Goal: Task Accomplishment & Management: Check status

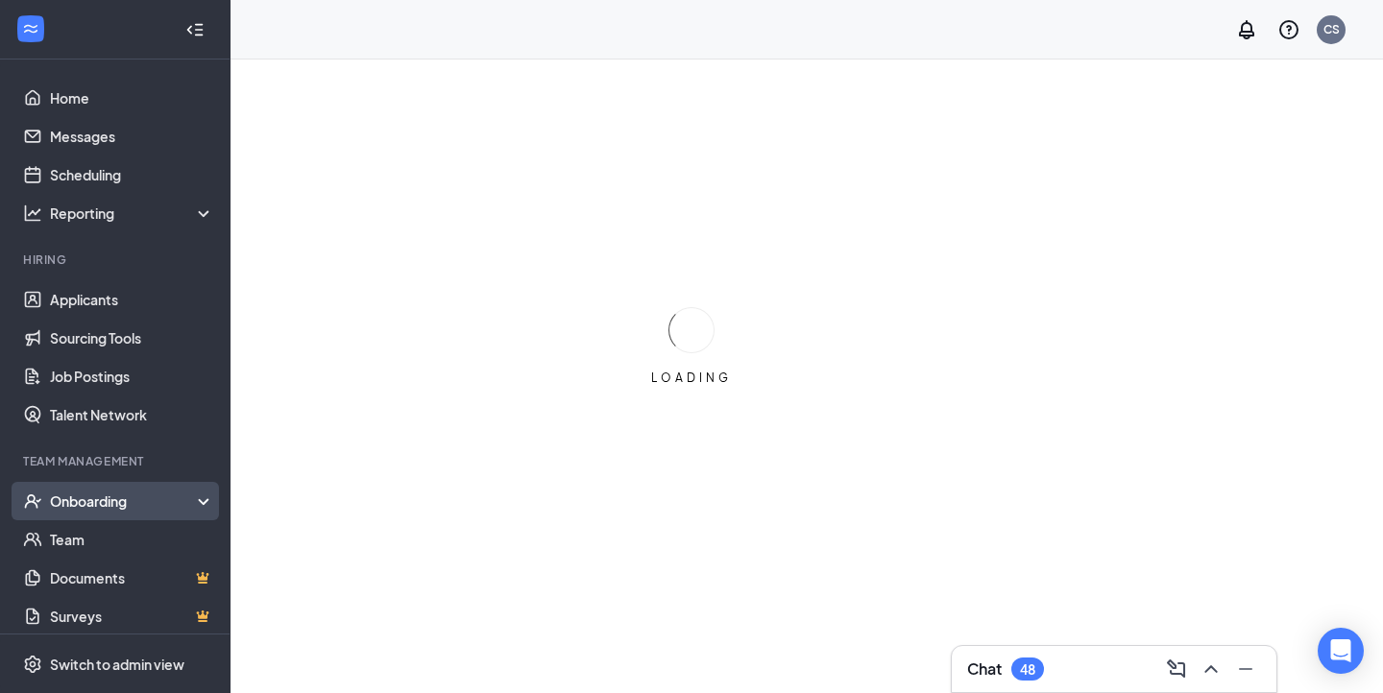
click at [145, 498] on div "Onboarding" at bounding box center [124, 501] width 148 height 19
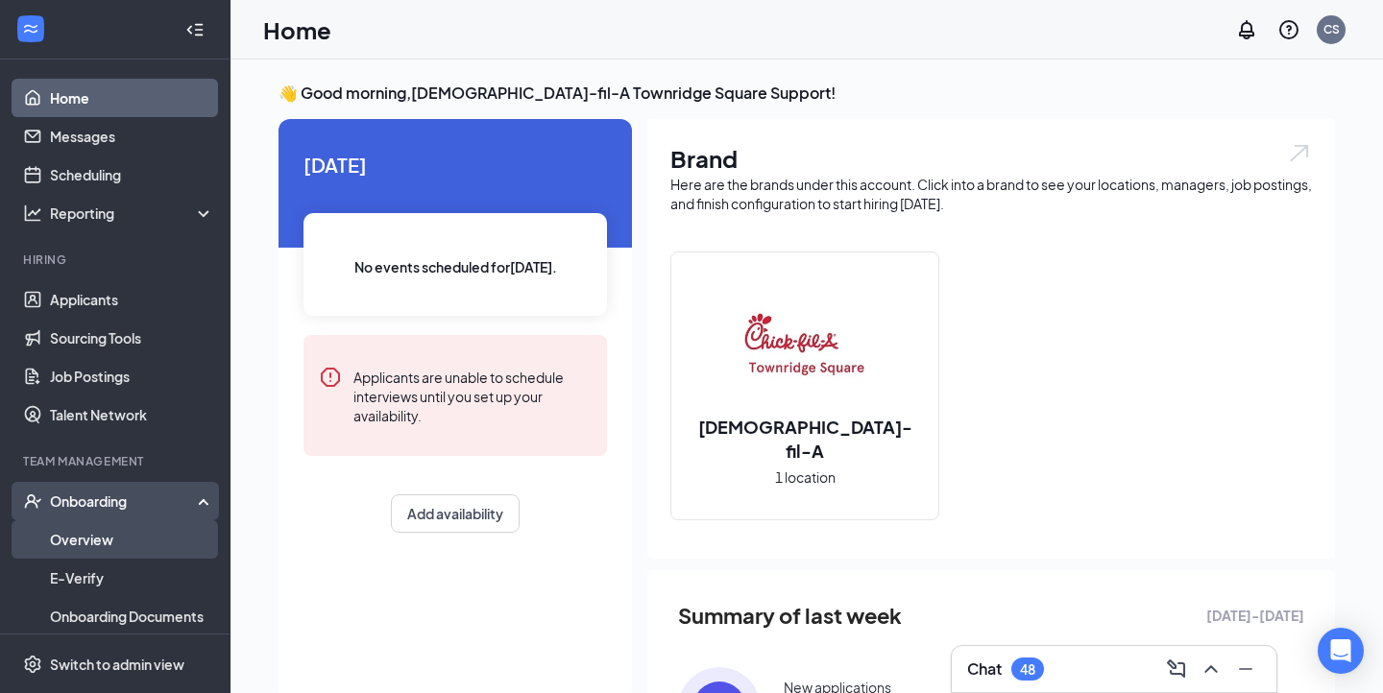
click at [122, 554] on link "Overview" at bounding box center [132, 540] width 164 height 38
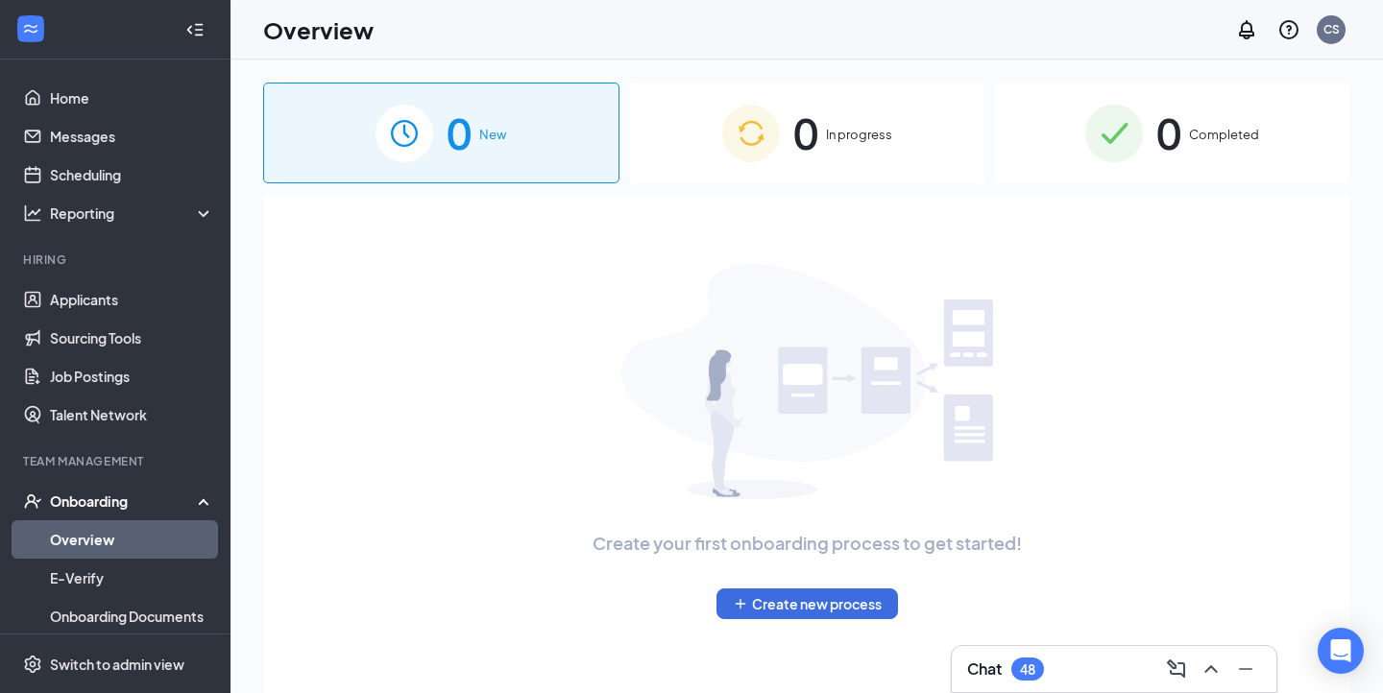
click at [880, 135] on span "In progress" at bounding box center [859, 134] width 66 height 19
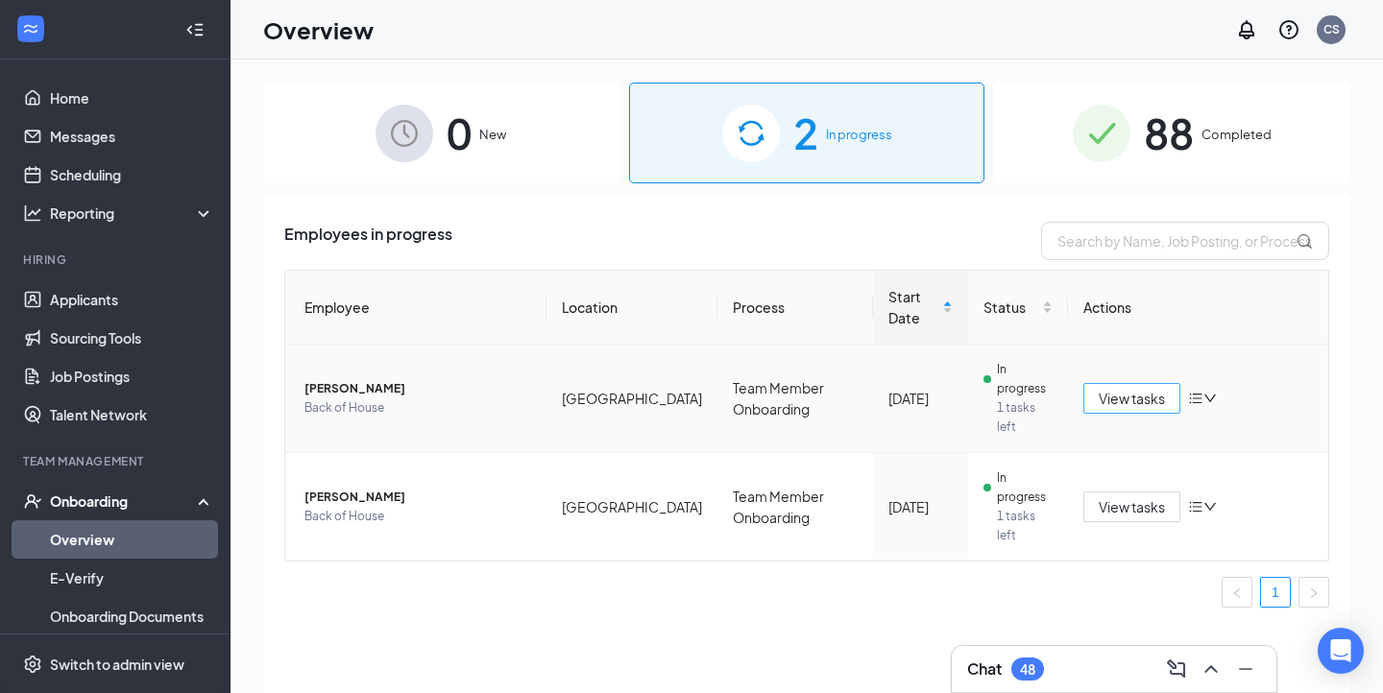
click at [1126, 397] on span "View tasks" at bounding box center [1132, 398] width 66 height 21
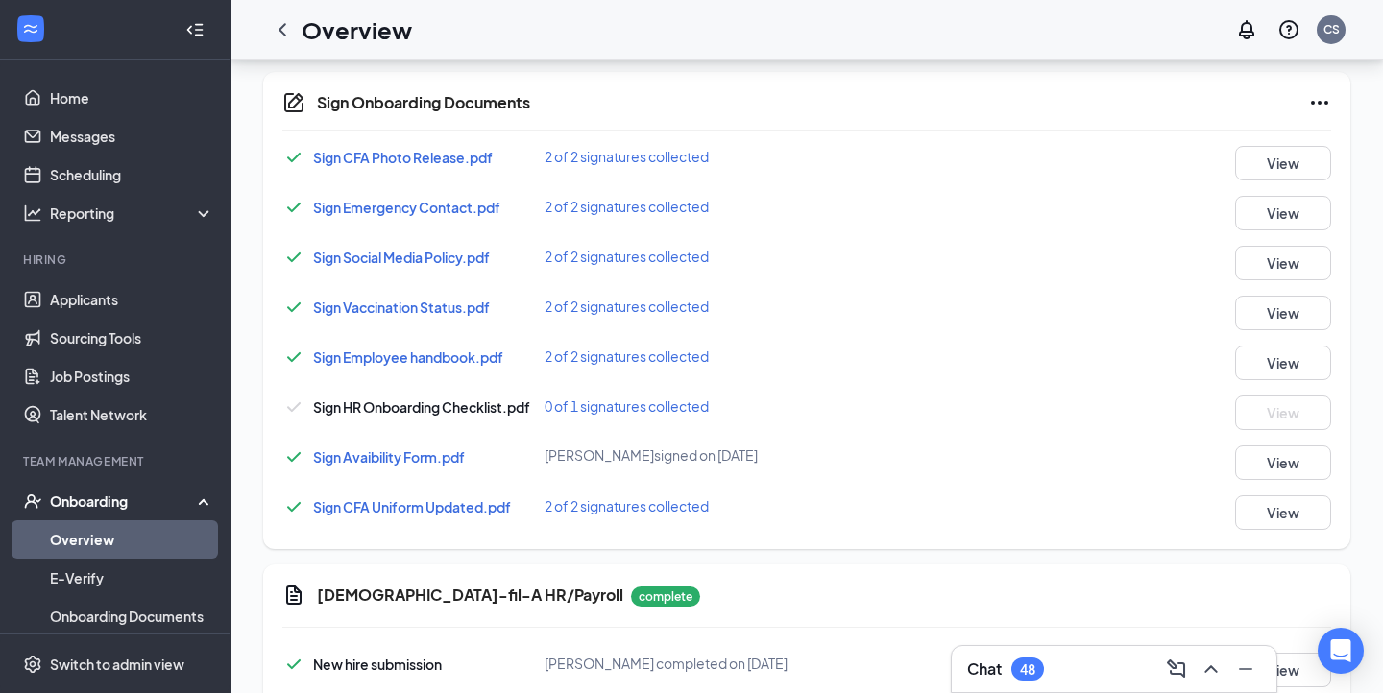
scroll to position [732, 0]
click at [643, 404] on span "0 of 1 signatures collected" at bounding box center [627, 405] width 164 height 17
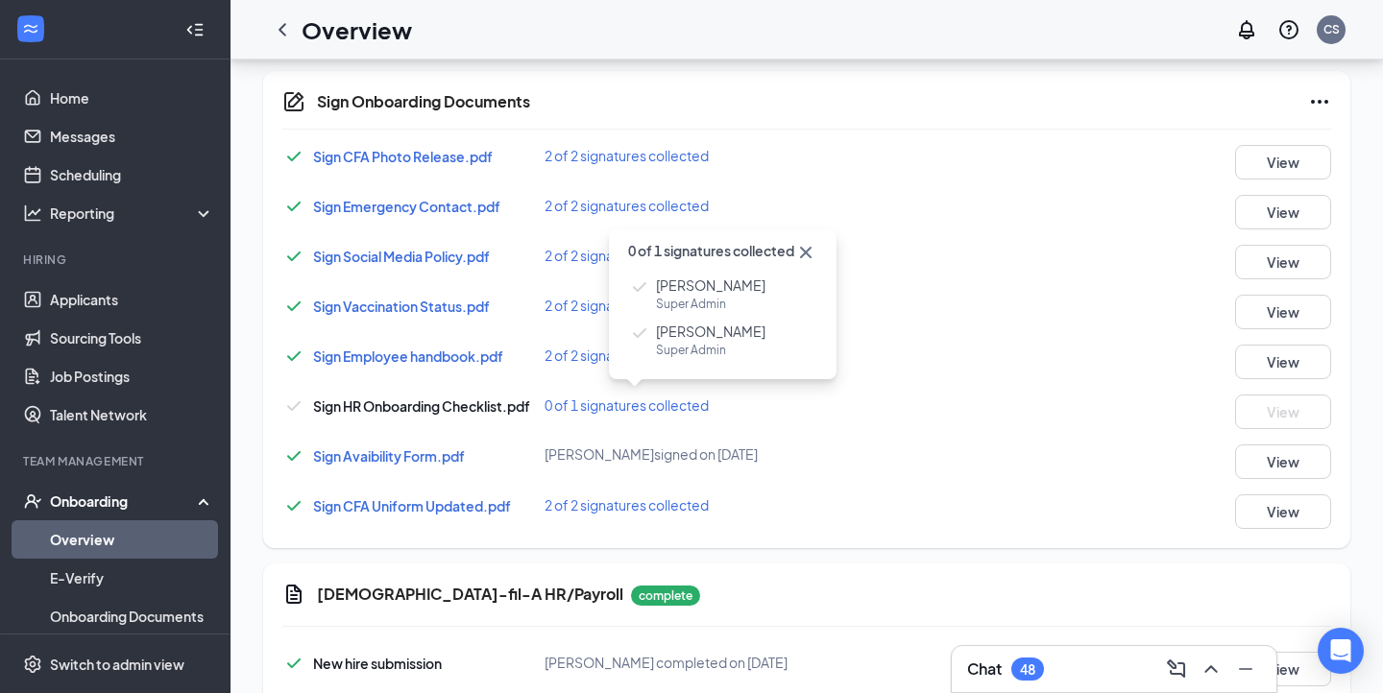
click at [826, 416] on div "Sign HR Onboarding Checklist.pdf 0 of 1 signatures collected View" at bounding box center [806, 412] width 1049 height 35
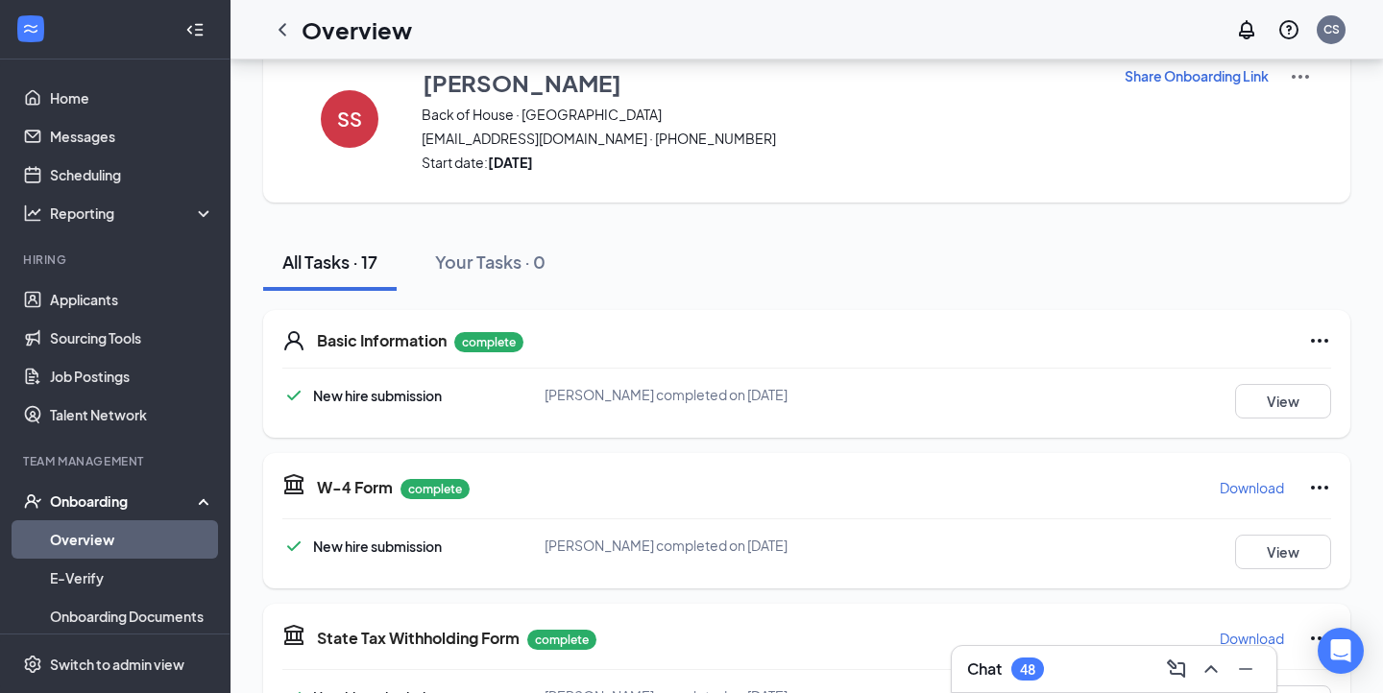
scroll to position [0, 0]
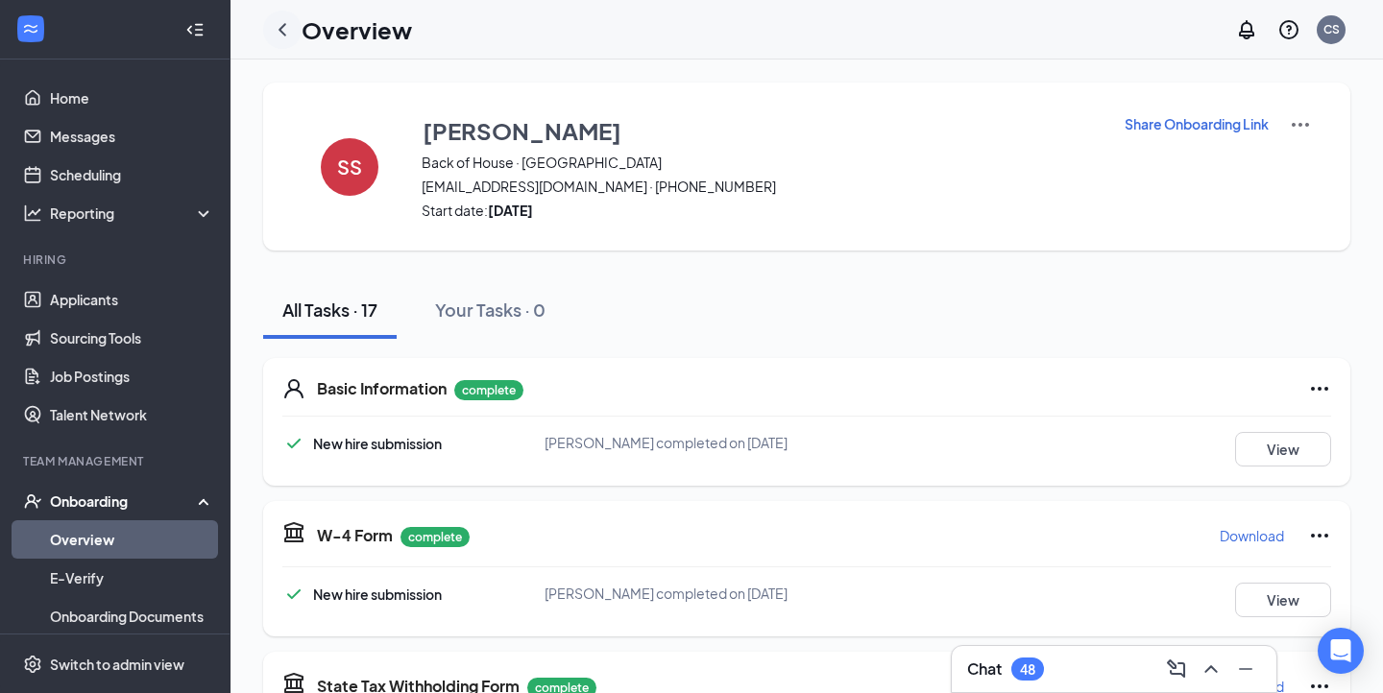
click at [287, 32] on icon "ChevronLeft" at bounding box center [282, 29] width 23 height 23
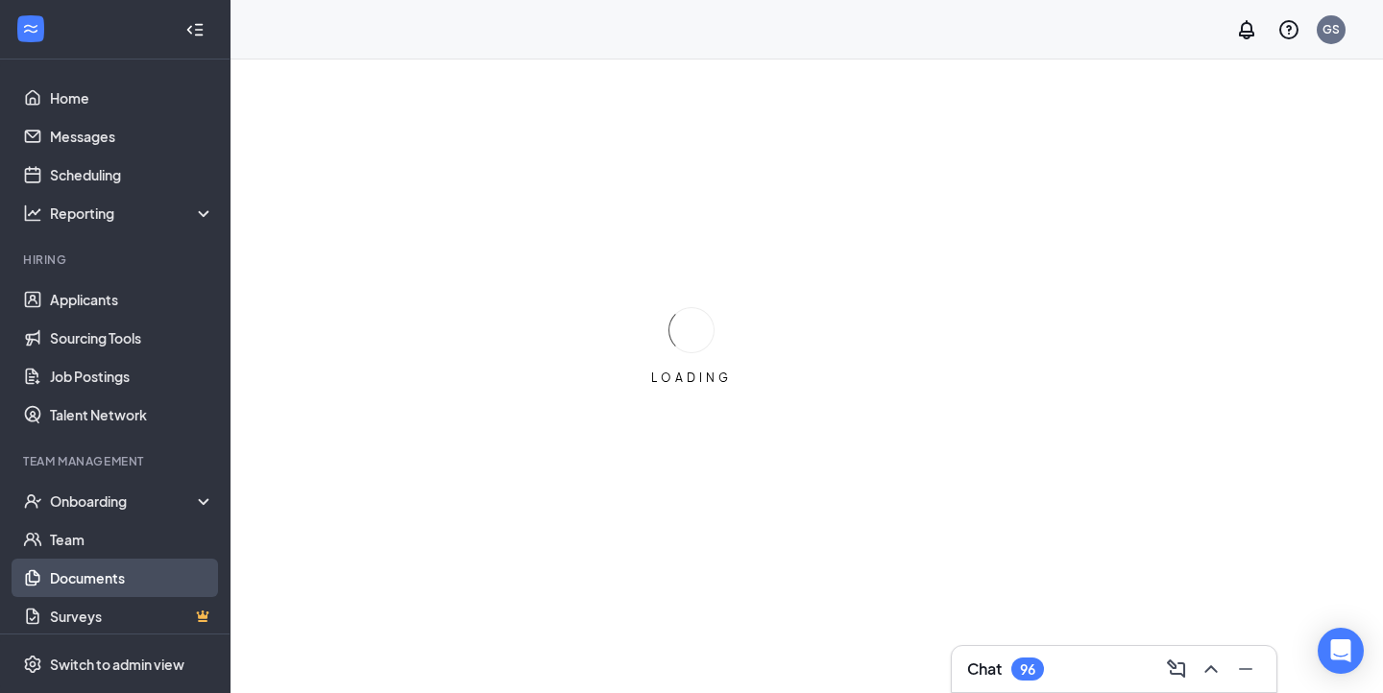
click at [130, 582] on link "Documents" at bounding box center [132, 578] width 164 height 38
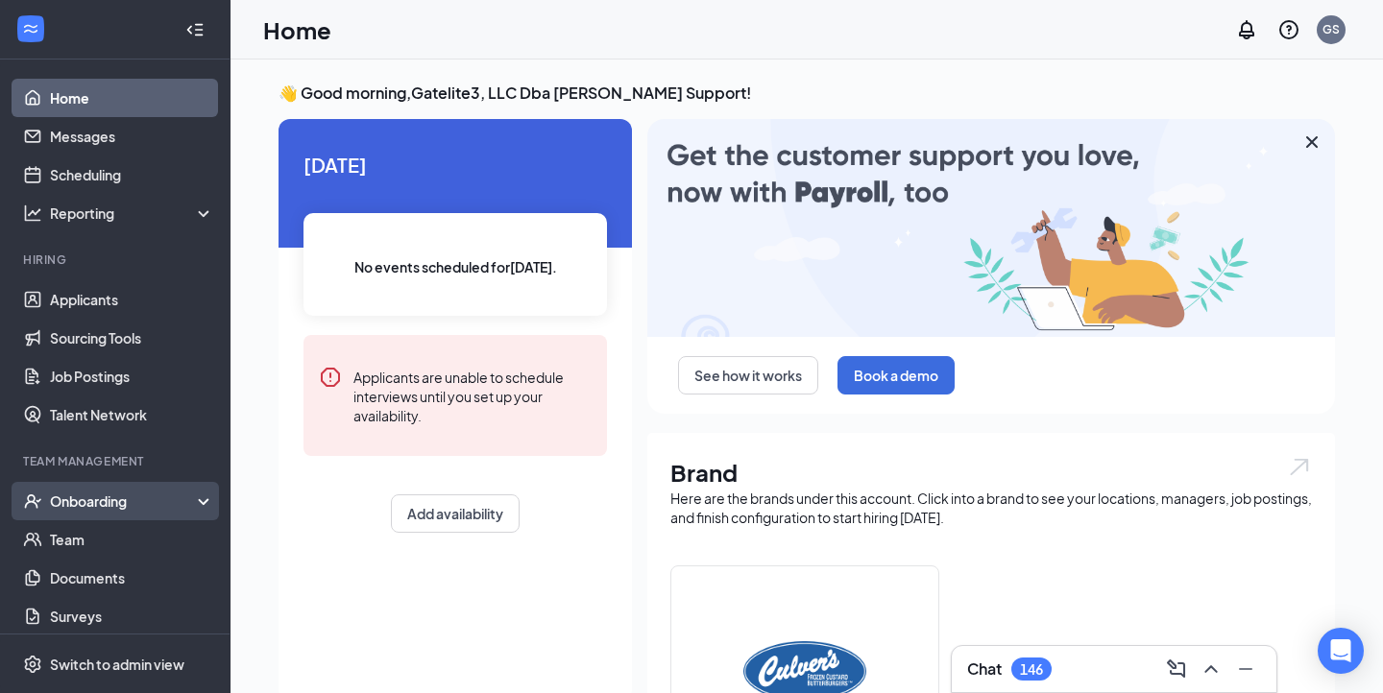
click at [76, 511] on div "Onboarding" at bounding box center [115, 501] width 231 height 38
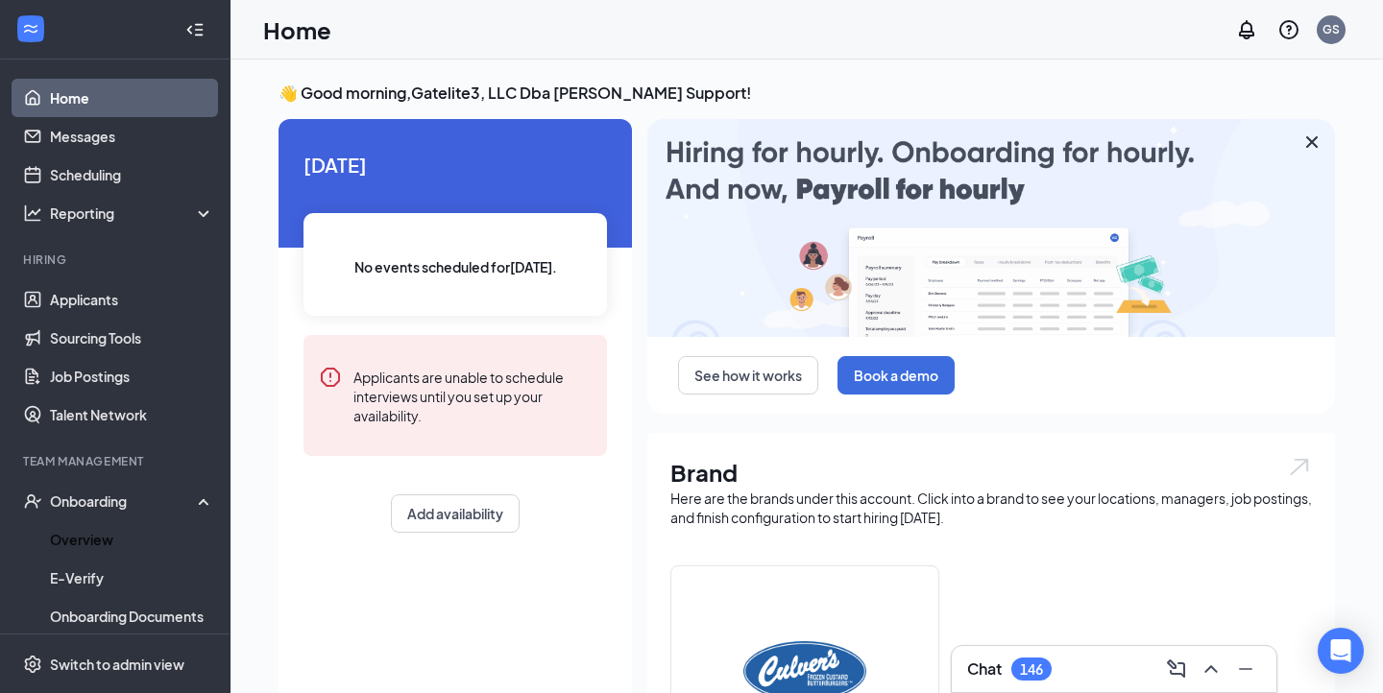
click at [86, 539] on link "Overview" at bounding box center [132, 540] width 164 height 38
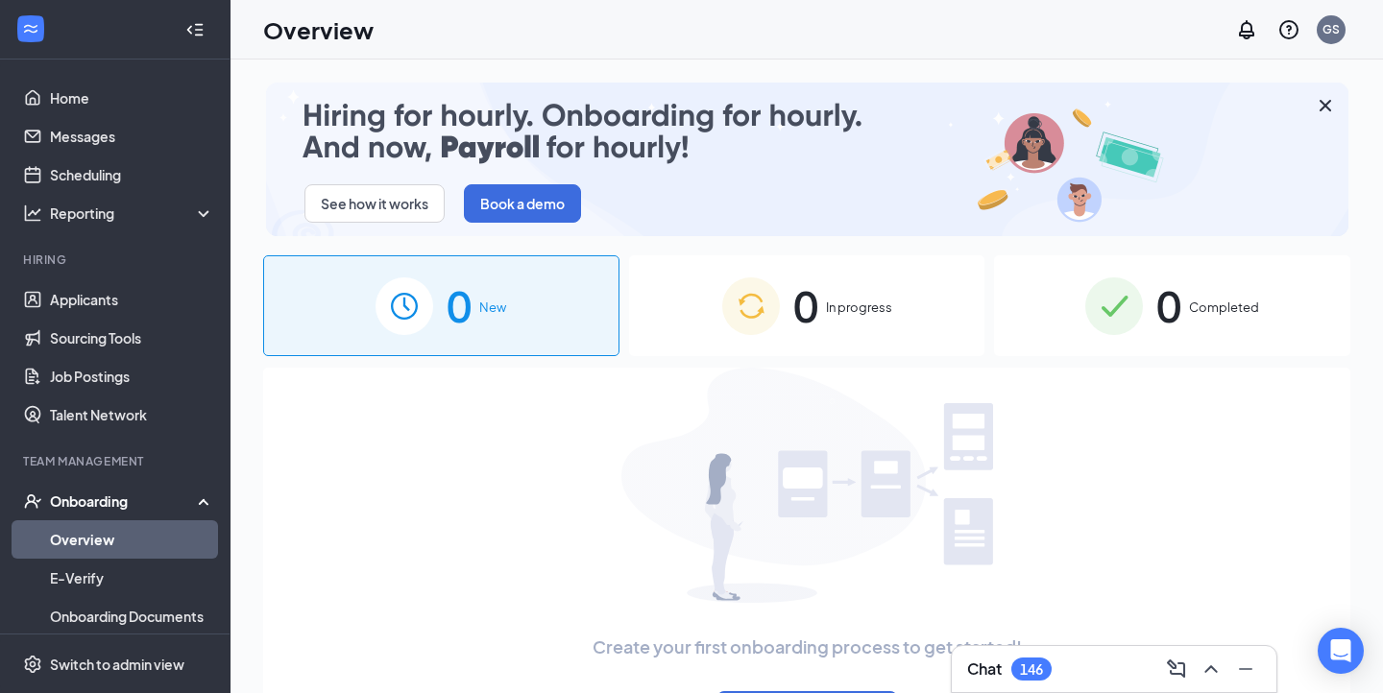
click at [799, 285] on span "0" at bounding box center [805, 306] width 25 height 66
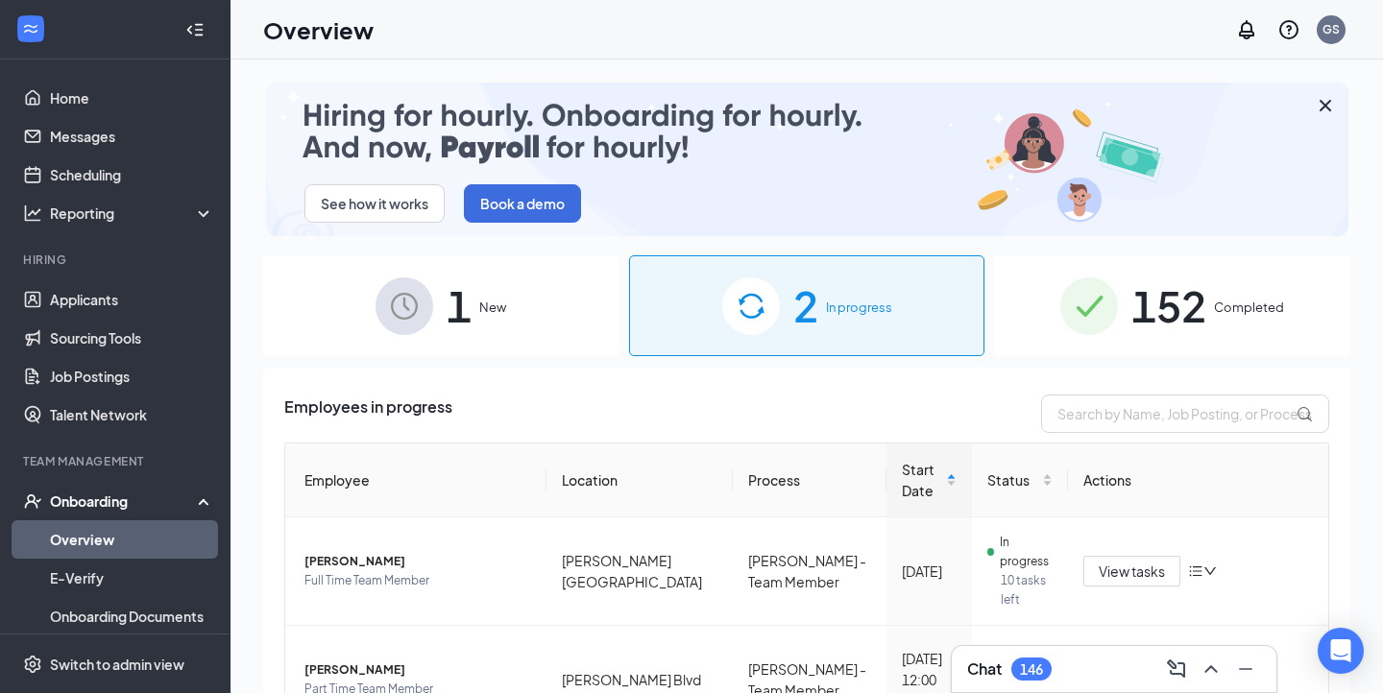
scroll to position [67, 0]
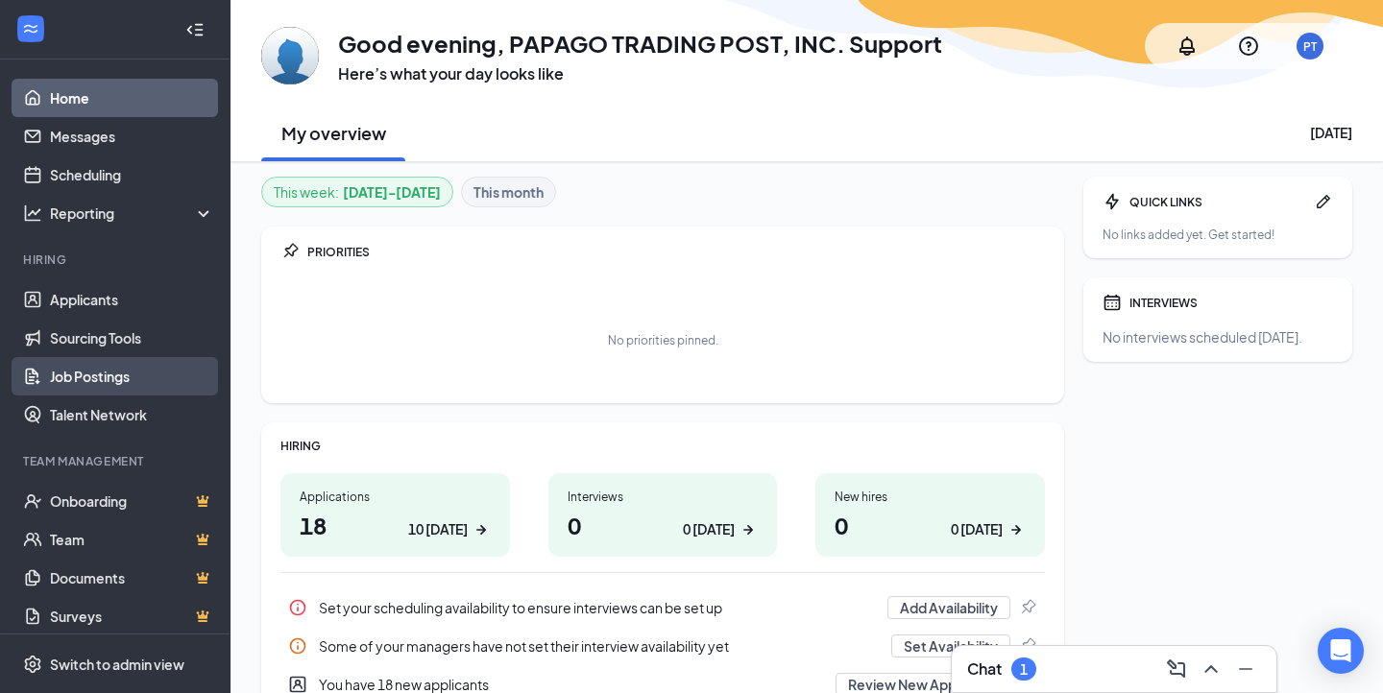
click at [92, 365] on link "Job Postings" at bounding box center [132, 376] width 164 height 38
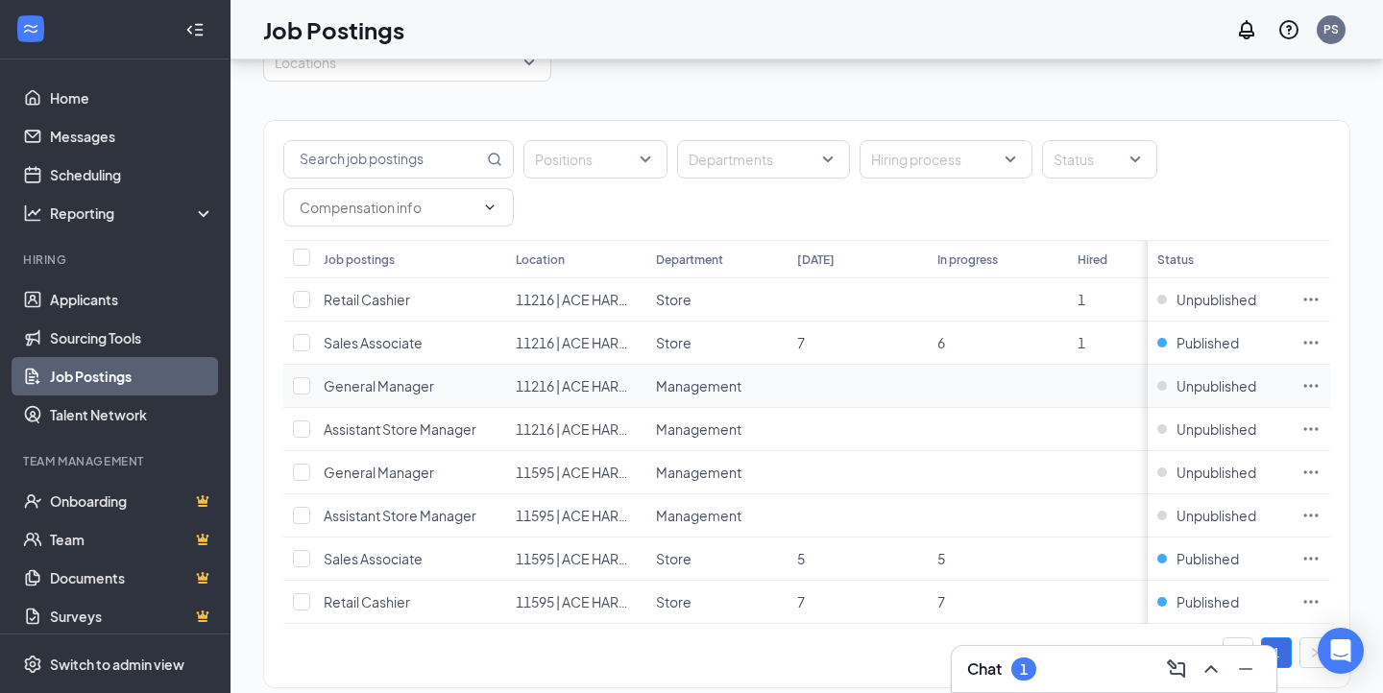
scroll to position [133, 0]
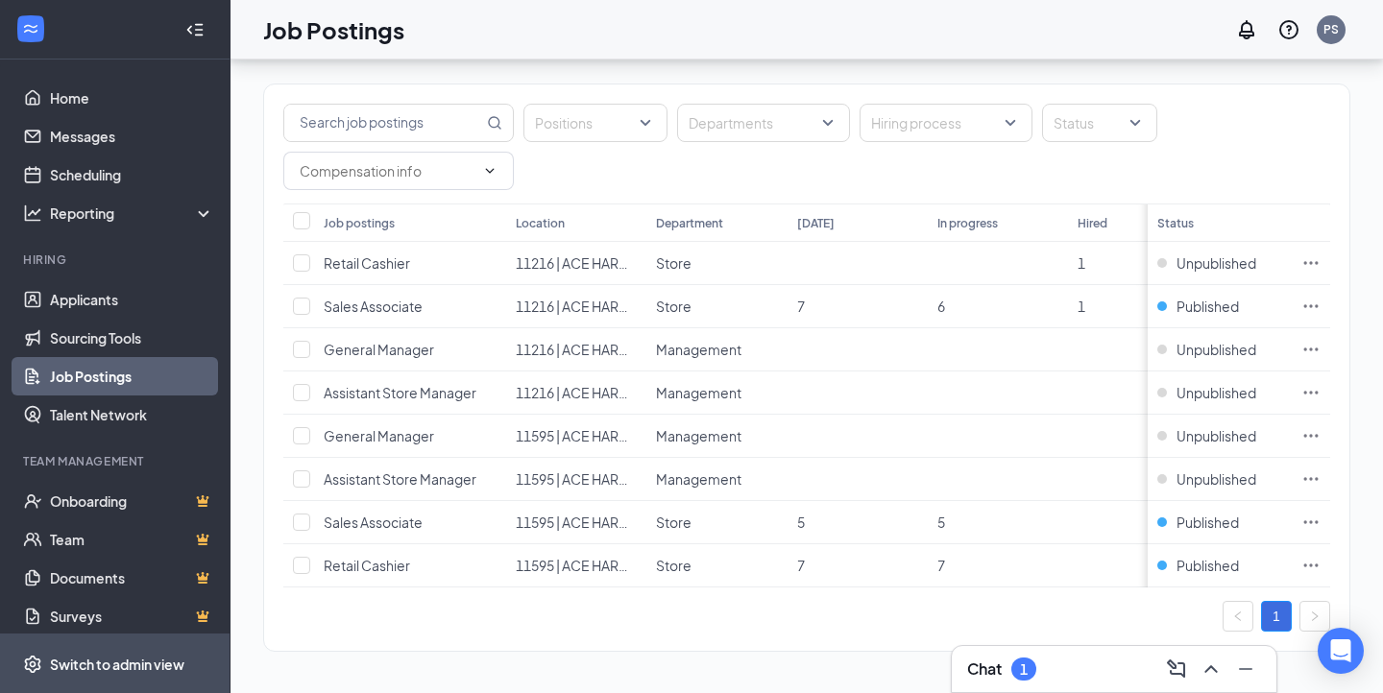
click at [135, 650] on span "Switch to admin view" at bounding box center [132, 664] width 164 height 59
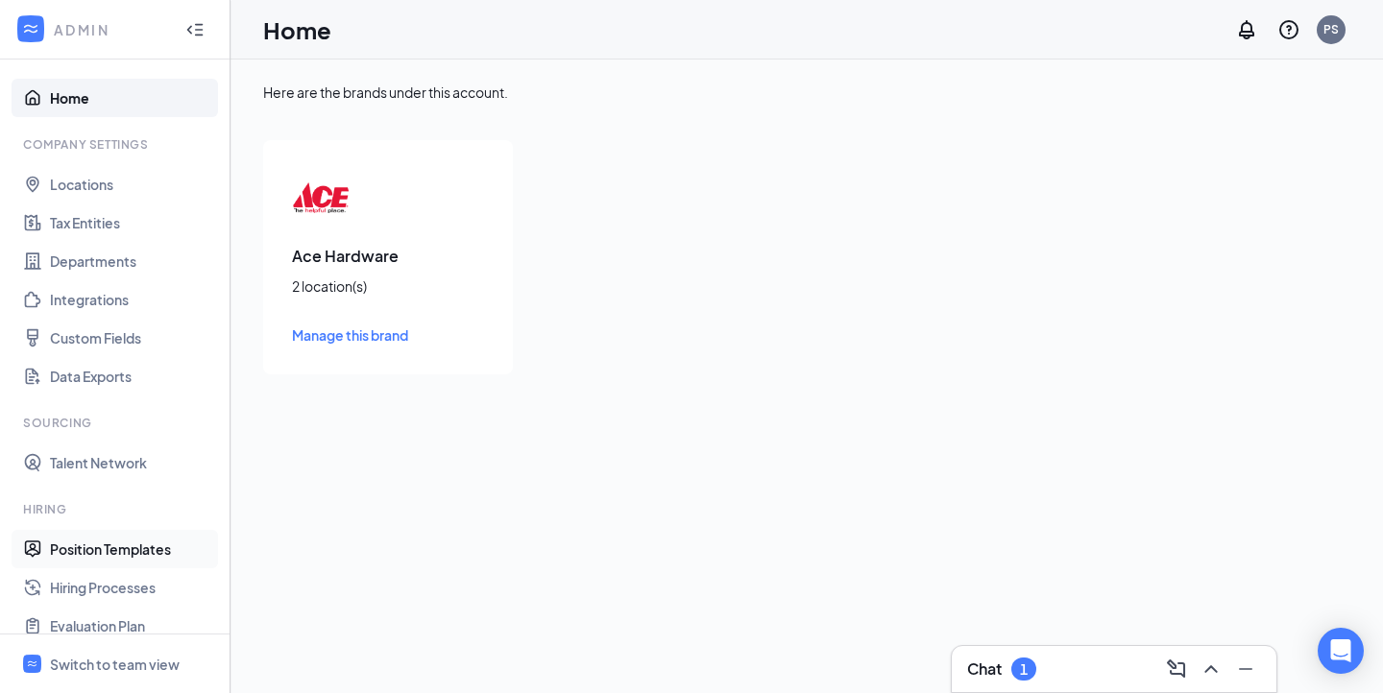
click at [136, 563] on link "Position Templates" at bounding box center [132, 549] width 164 height 38
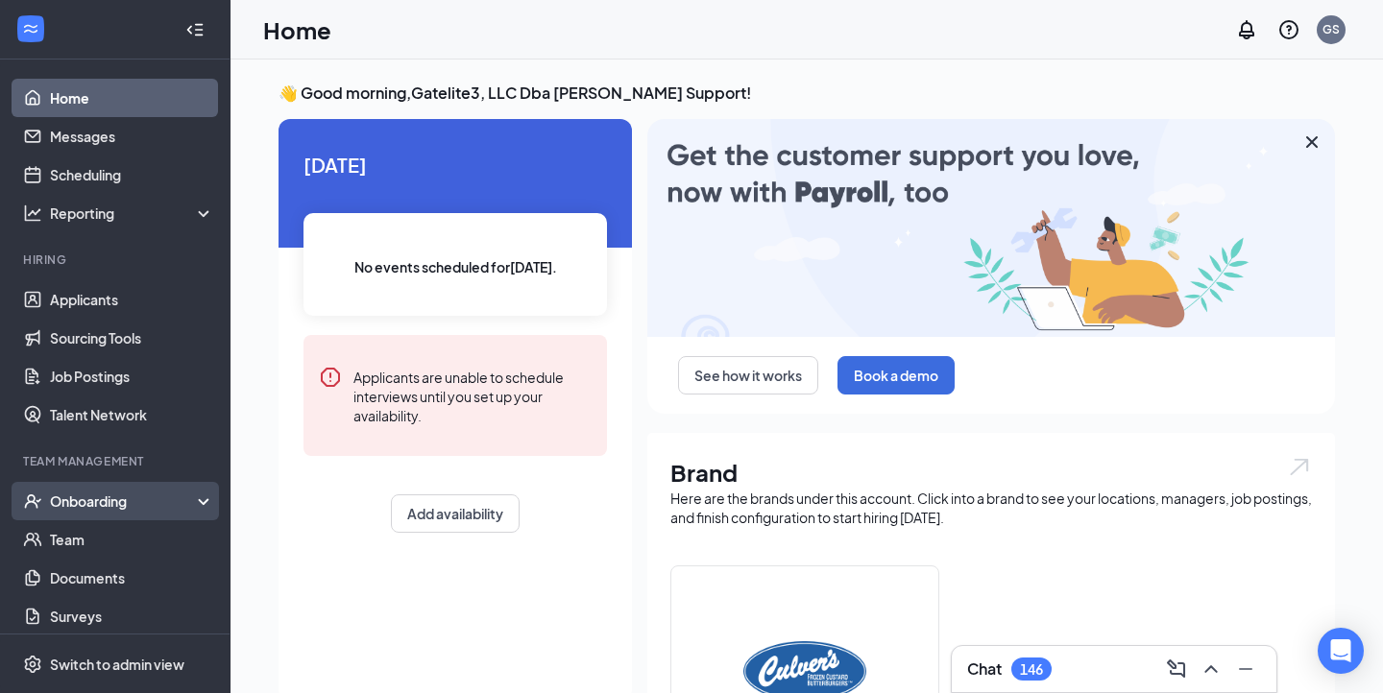
click at [112, 499] on div "Onboarding" at bounding box center [124, 501] width 148 height 19
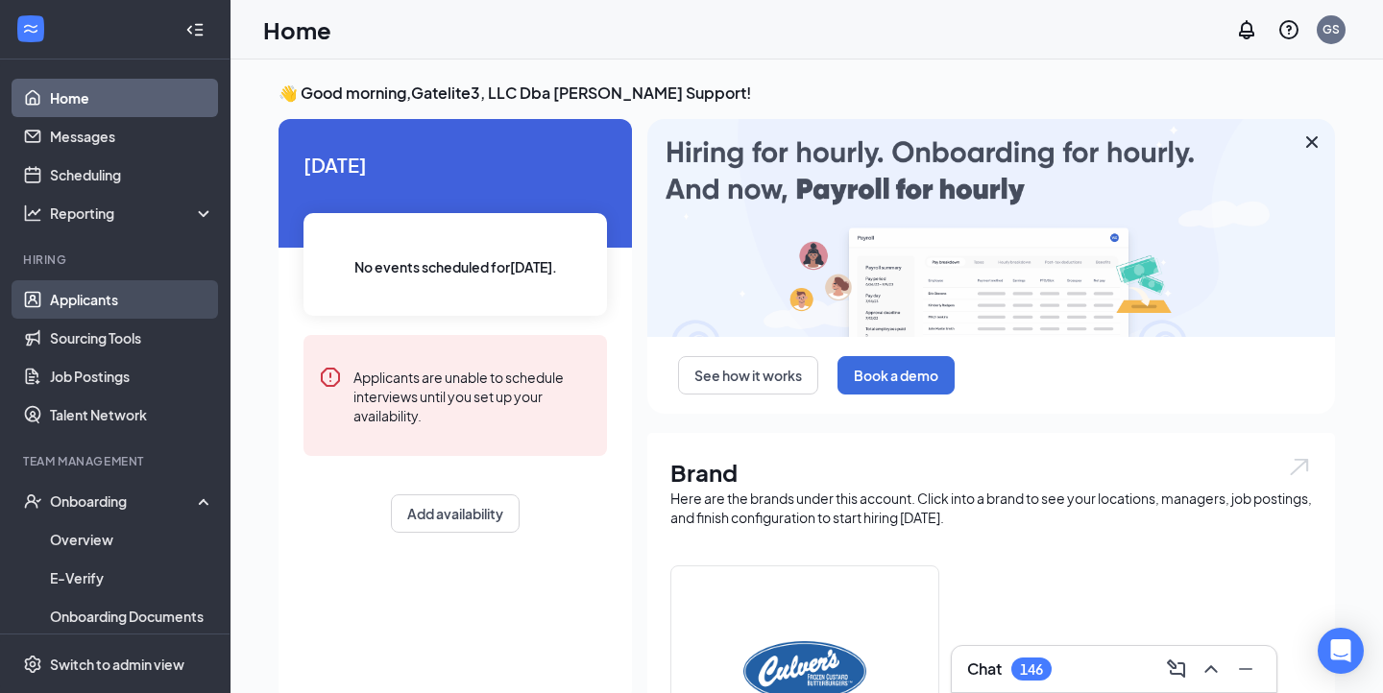
click at [144, 300] on link "Applicants" at bounding box center [132, 299] width 164 height 38
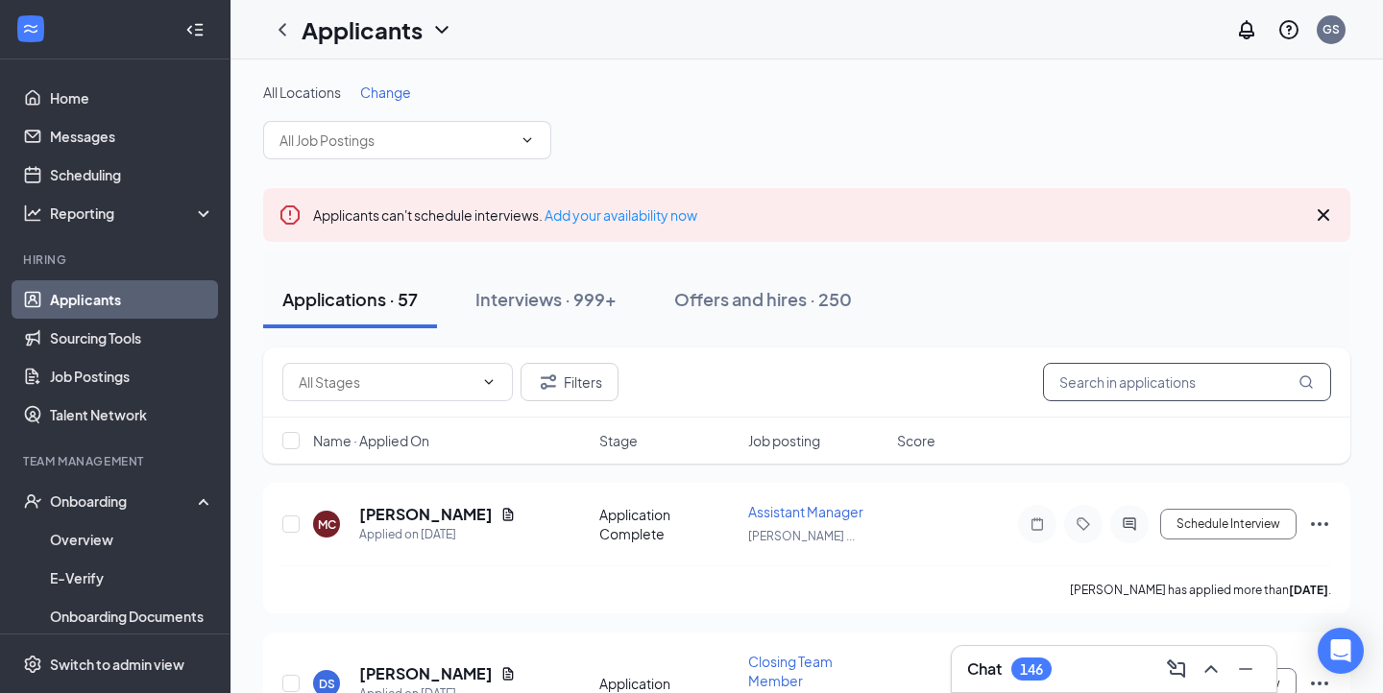
click at [1148, 380] on input "text" at bounding box center [1187, 382] width 288 height 38
paste input "Chamberlain"
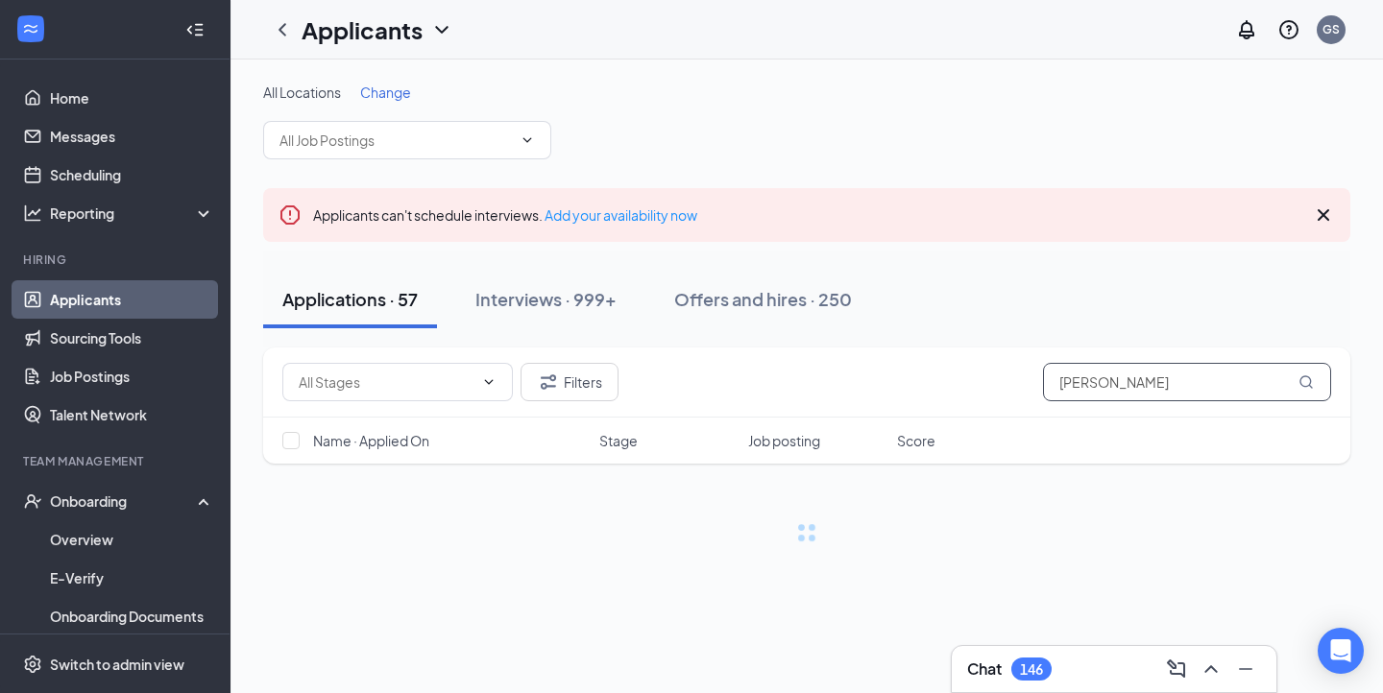
type input "Chamberlain"
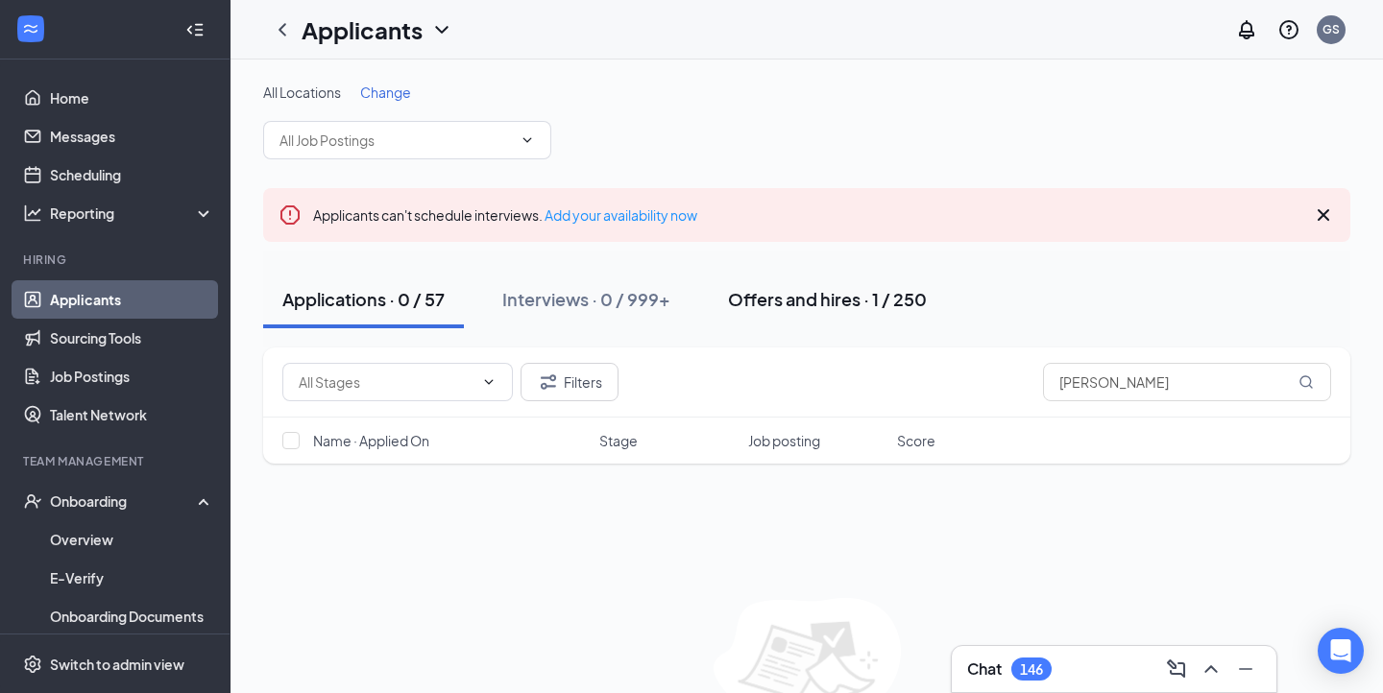
click at [829, 294] on div "Offers and hires · 1 / 250" at bounding box center [827, 299] width 199 height 24
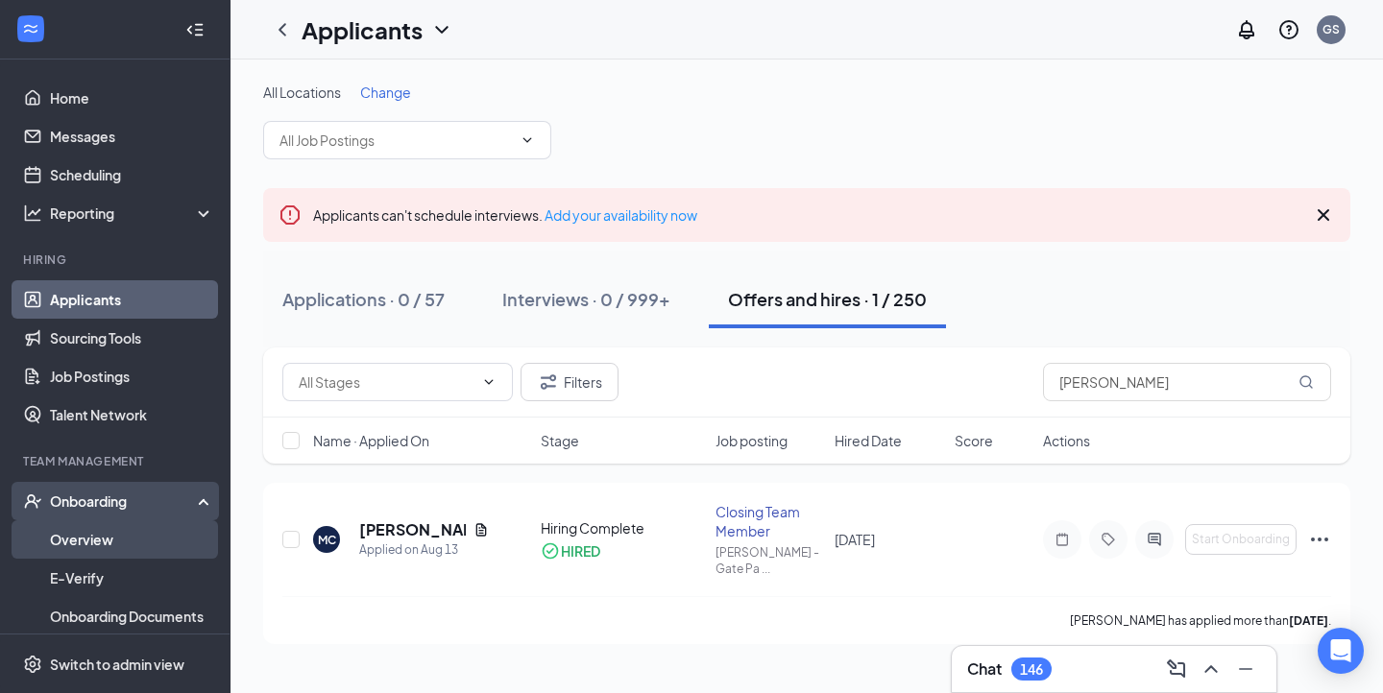
click at [163, 540] on link "Overview" at bounding box center [132, 540] width 164 height 38
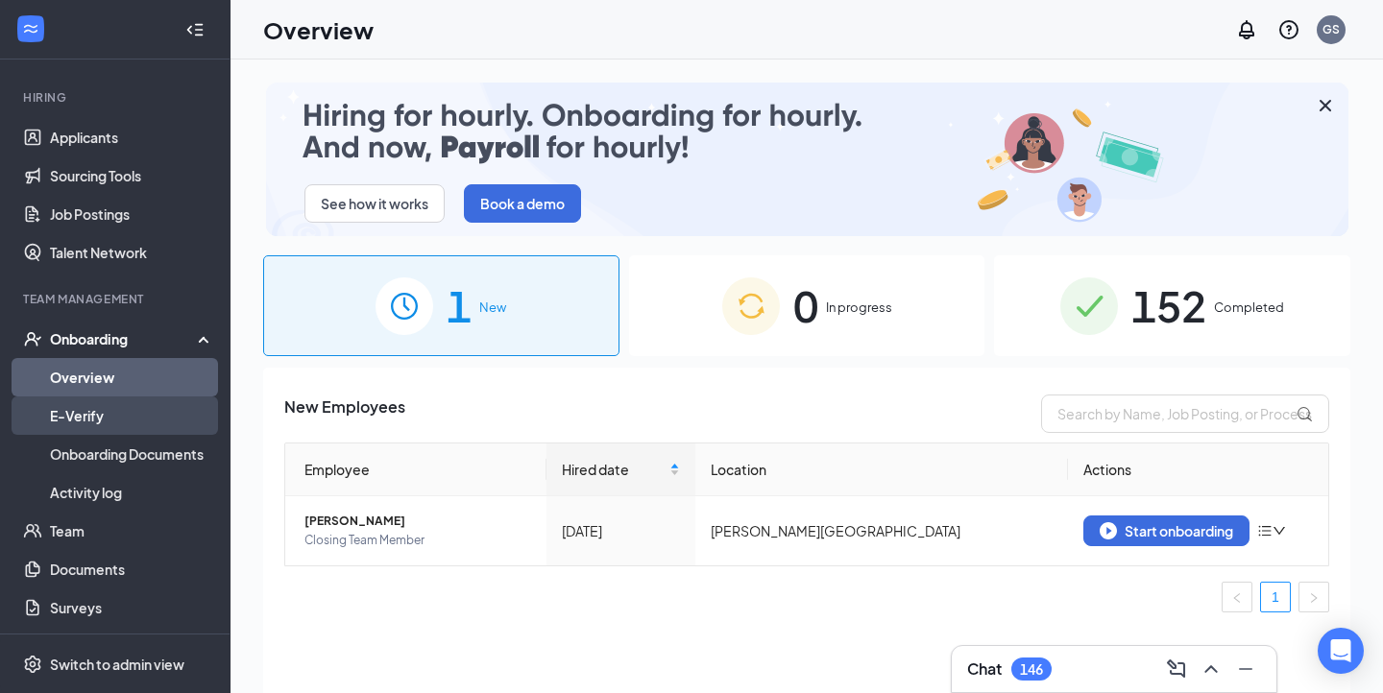
scroll to position [220, 0]
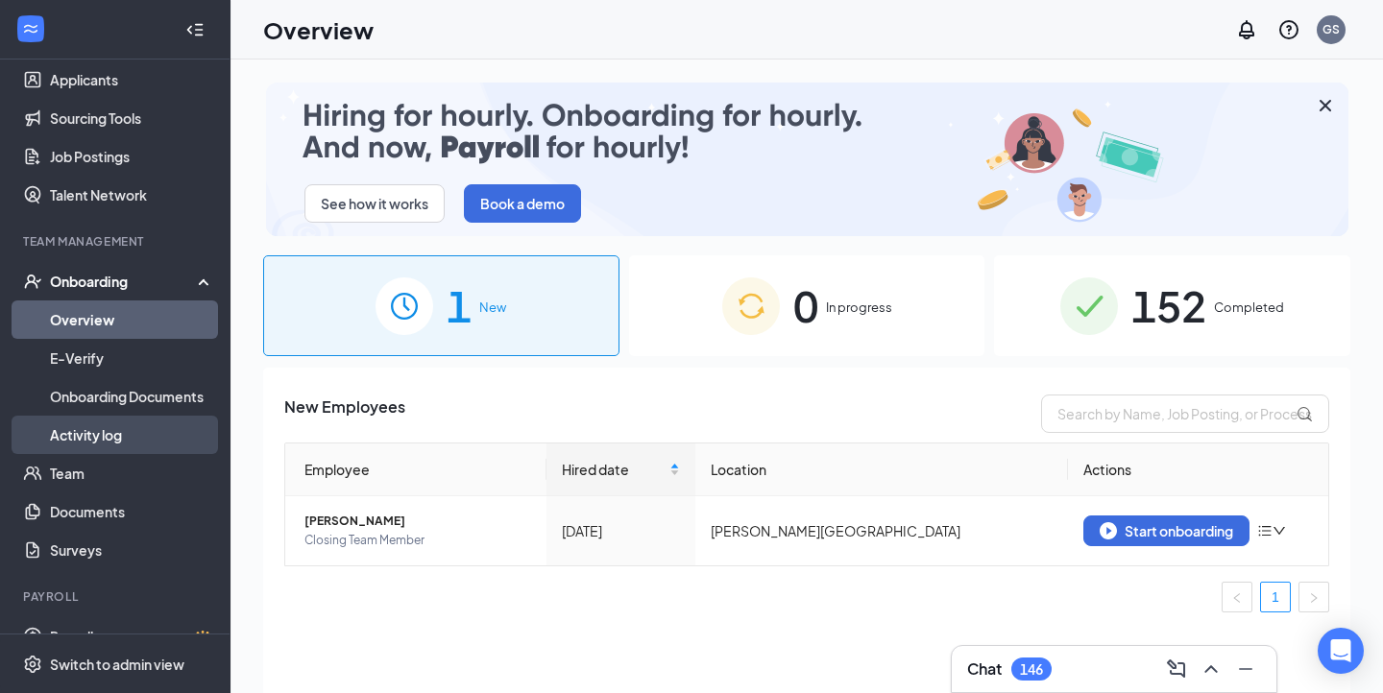
click at [140, 444] on link "Activity log" at bounding box center [132, 435] width 164 height 38
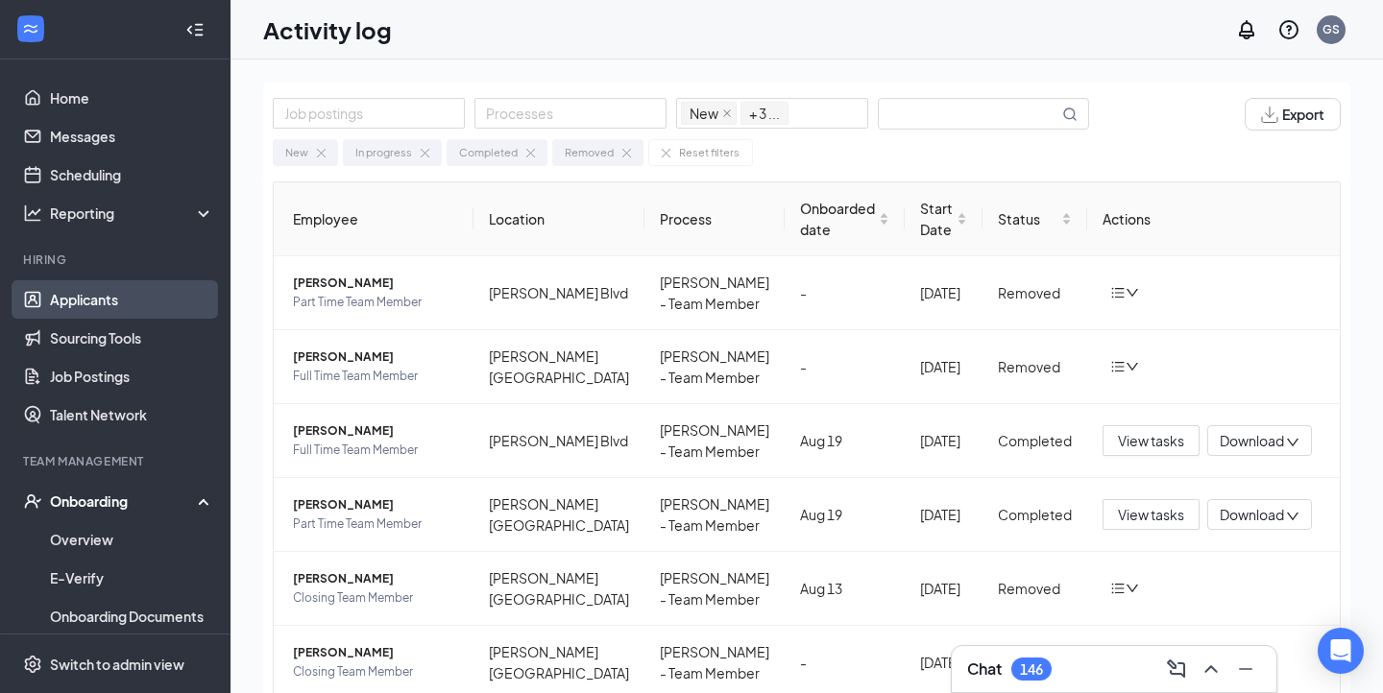
click at [112, 298] on link "Applicants" at bounding box center [132, 299] width 164 height 38
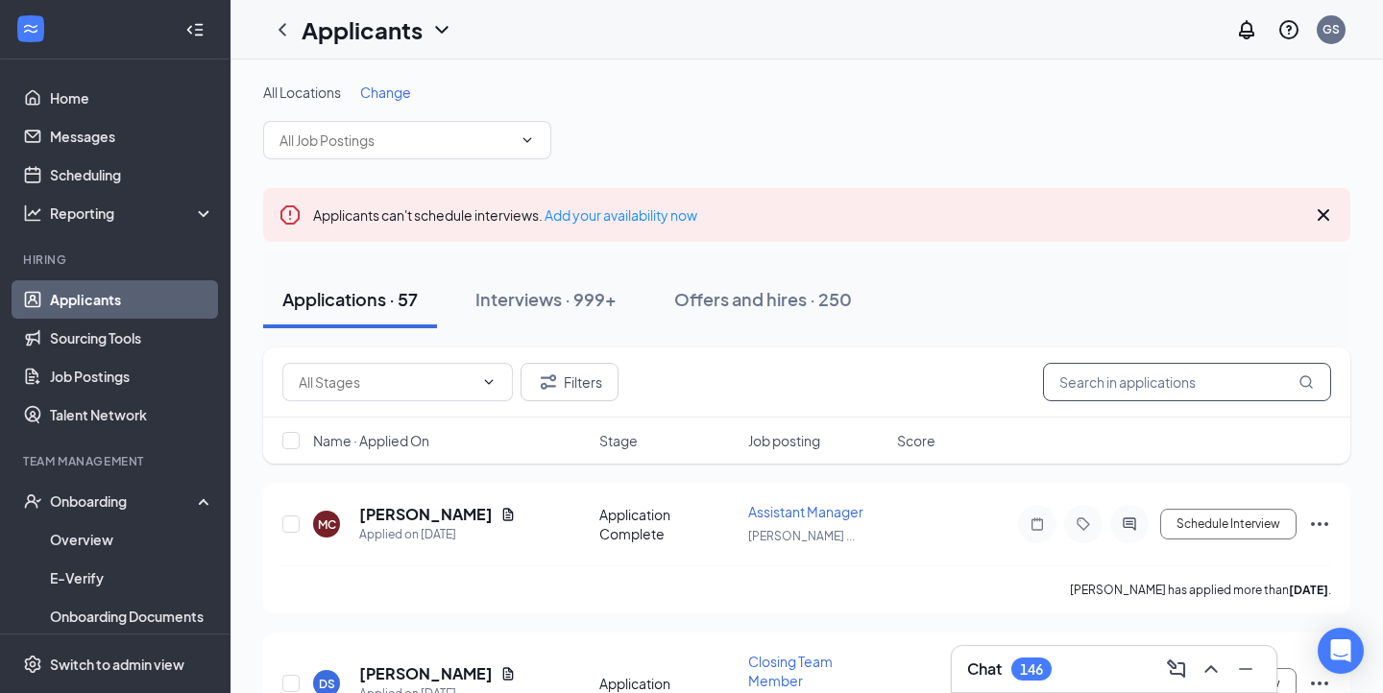
click at [1138, 385] on input "text" at bounding box center [1187, 382] width 288 height 38
paste input "Chamberlain"
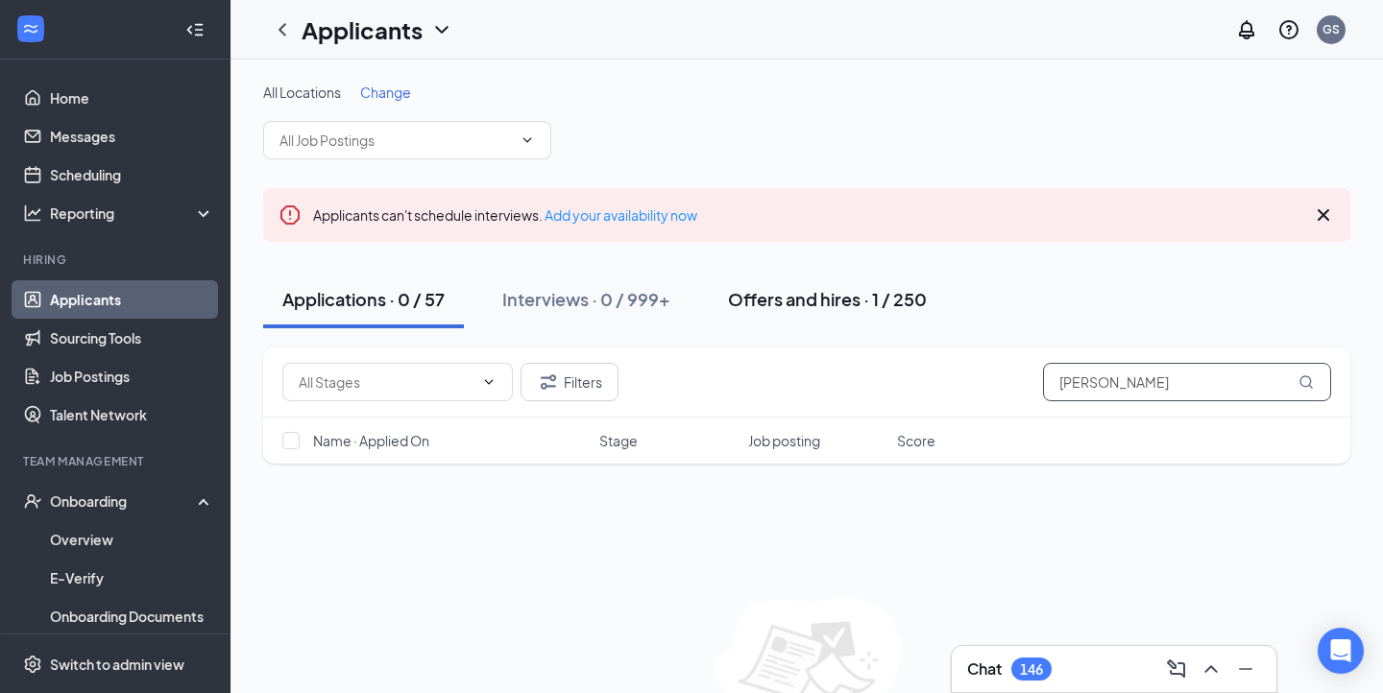
type input "Chamberlain"
click at [834, 303] on div "Offers and hires · 1 / 250" at bounding box center [827, 299] width 199 height 24
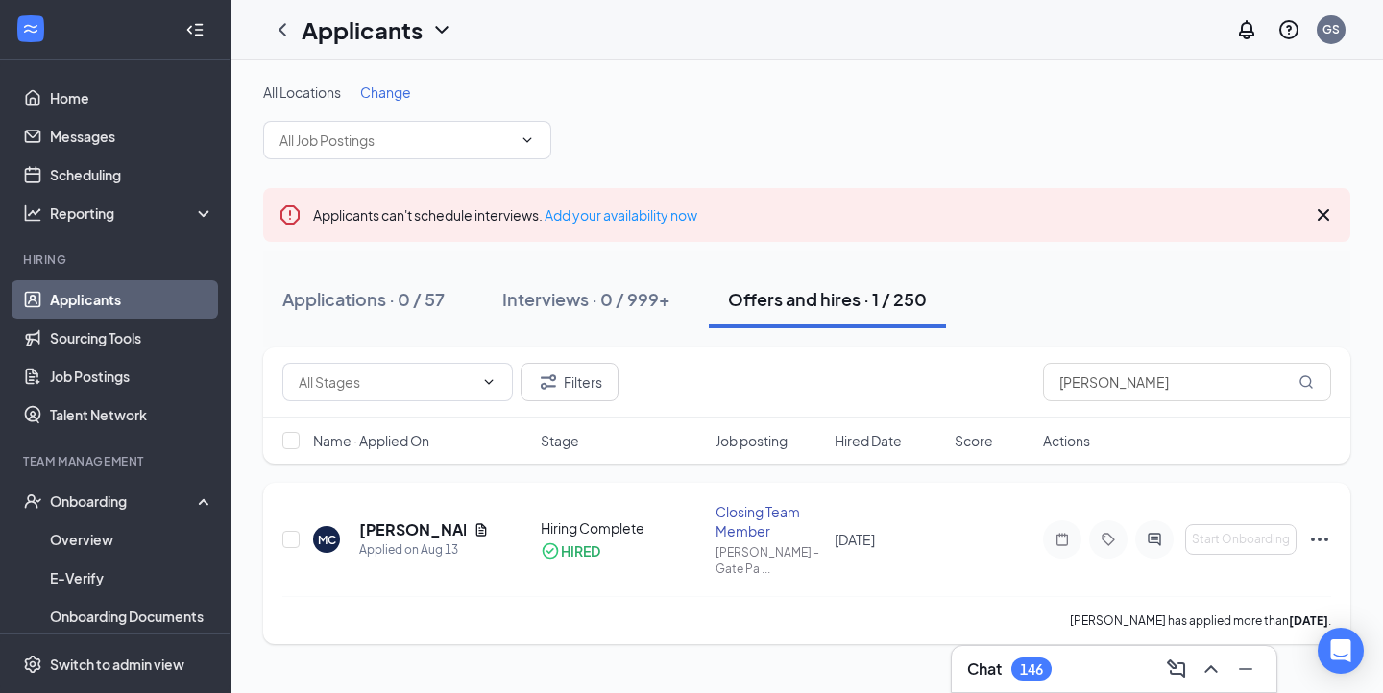
click at [1332, 535] on div "MC Mia Chamberlain Applied on Aug 13 Hiring Complete HIRED Closing Team Member …" at bounding box center [806, 563] width 1087 height 161
click at [1323, 533] on icon "Ellipses" at bounding box center [1319, 539] width 23 height 23
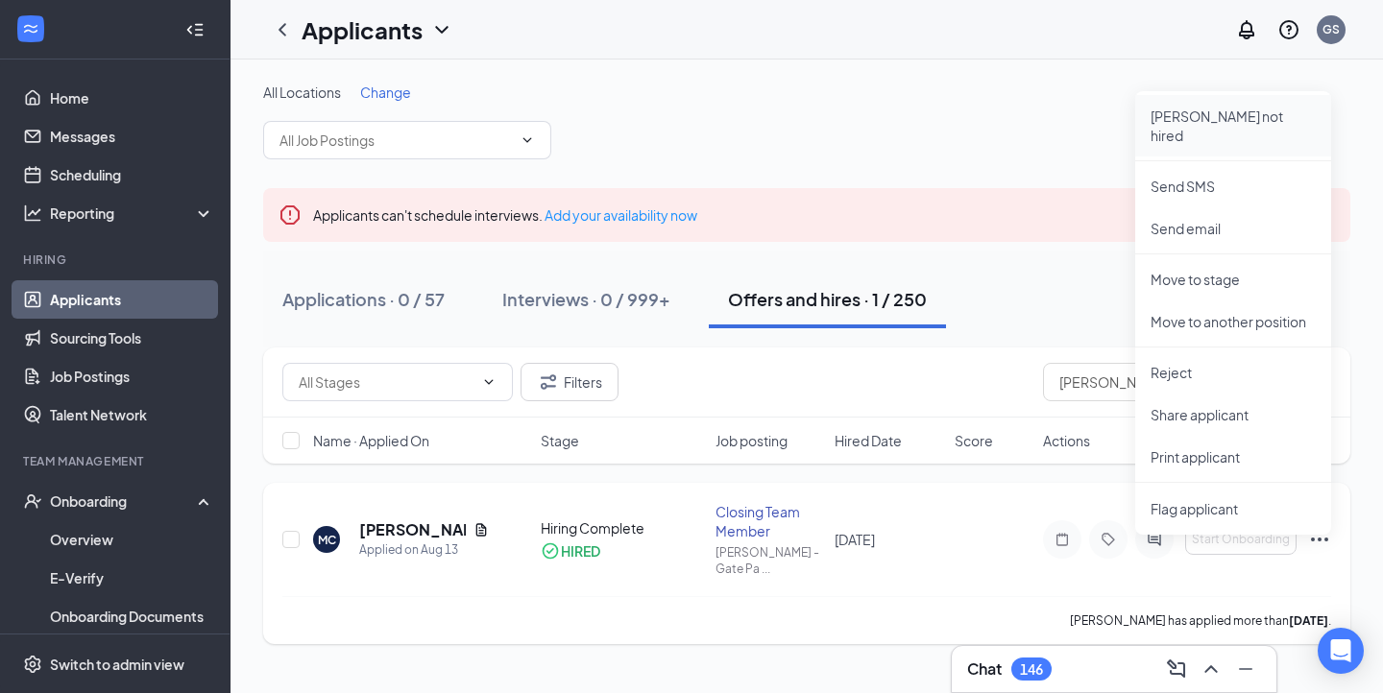
click at [1266, 115] on p "Mark not hired" at bounding box center [1233, 126] width 165 height 38
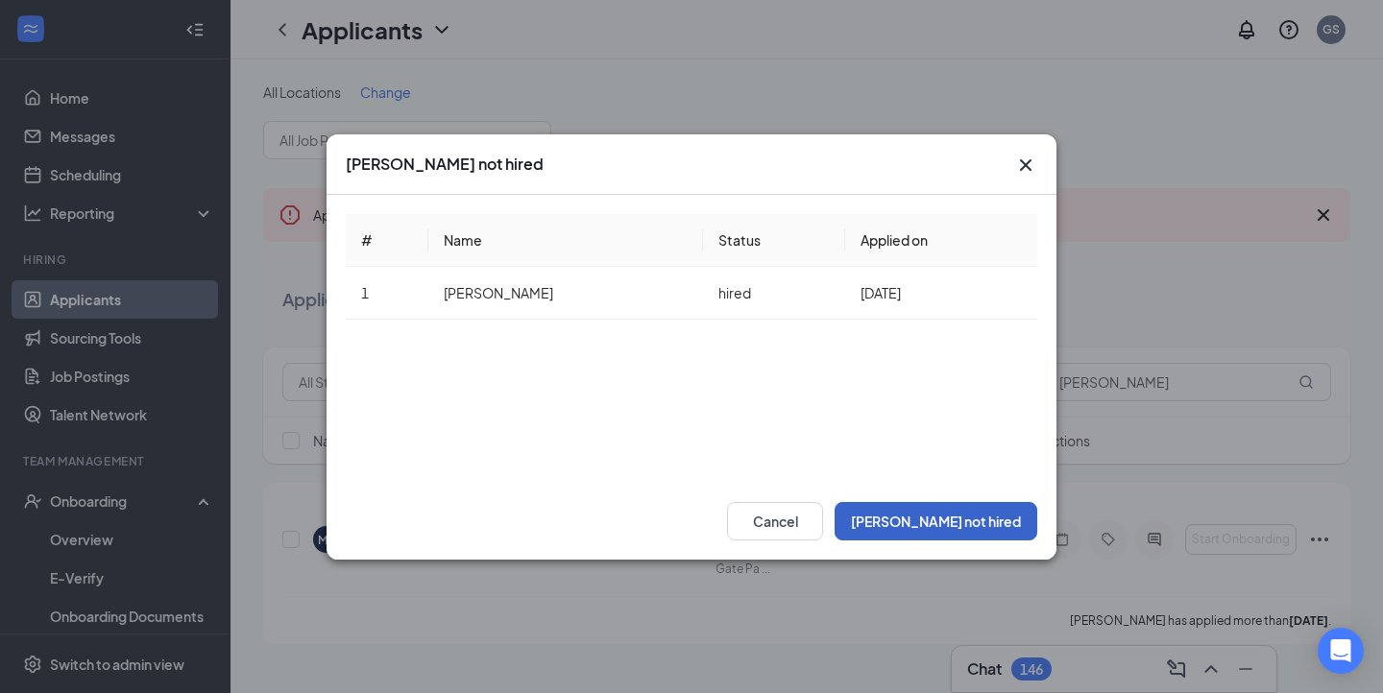
click at [967, 539] on button "Mark not hired" at bounding box center [936, 521] width 203 height 38
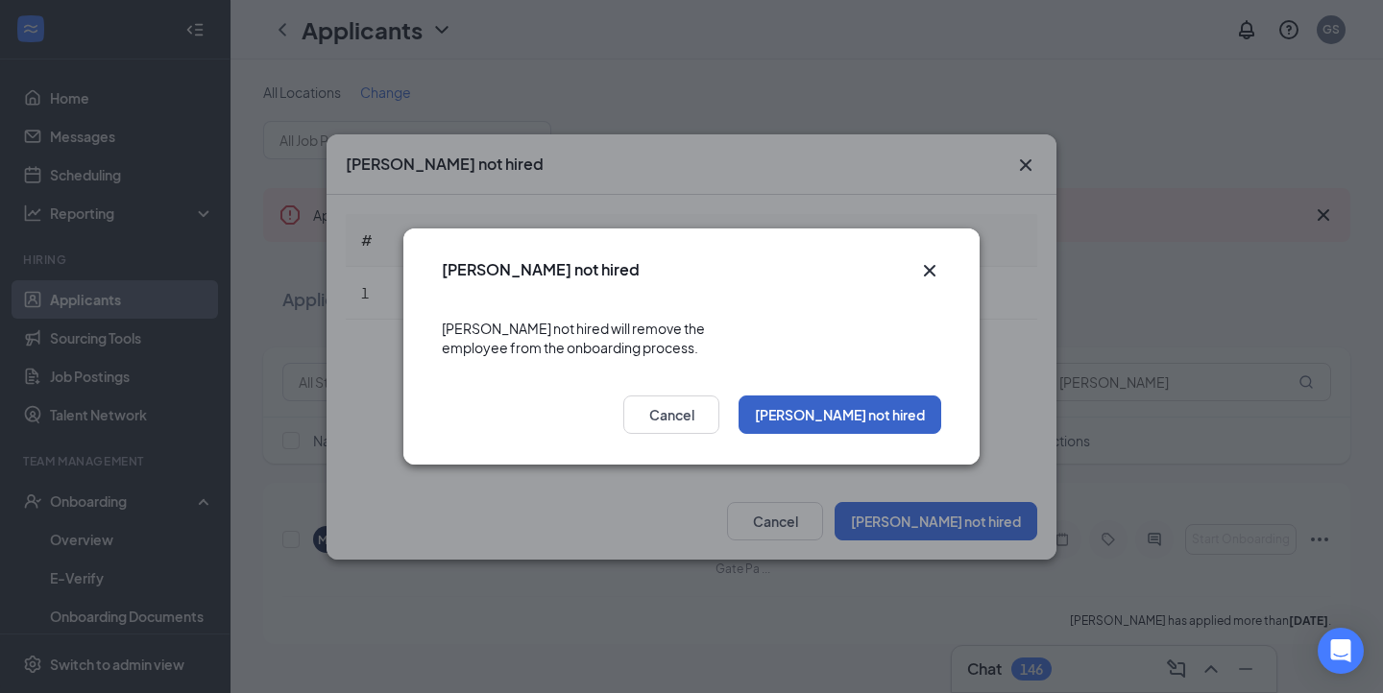
click at [905, 400] on button "Mark not hired" at bounding box center [840, 415] width 203 height 38
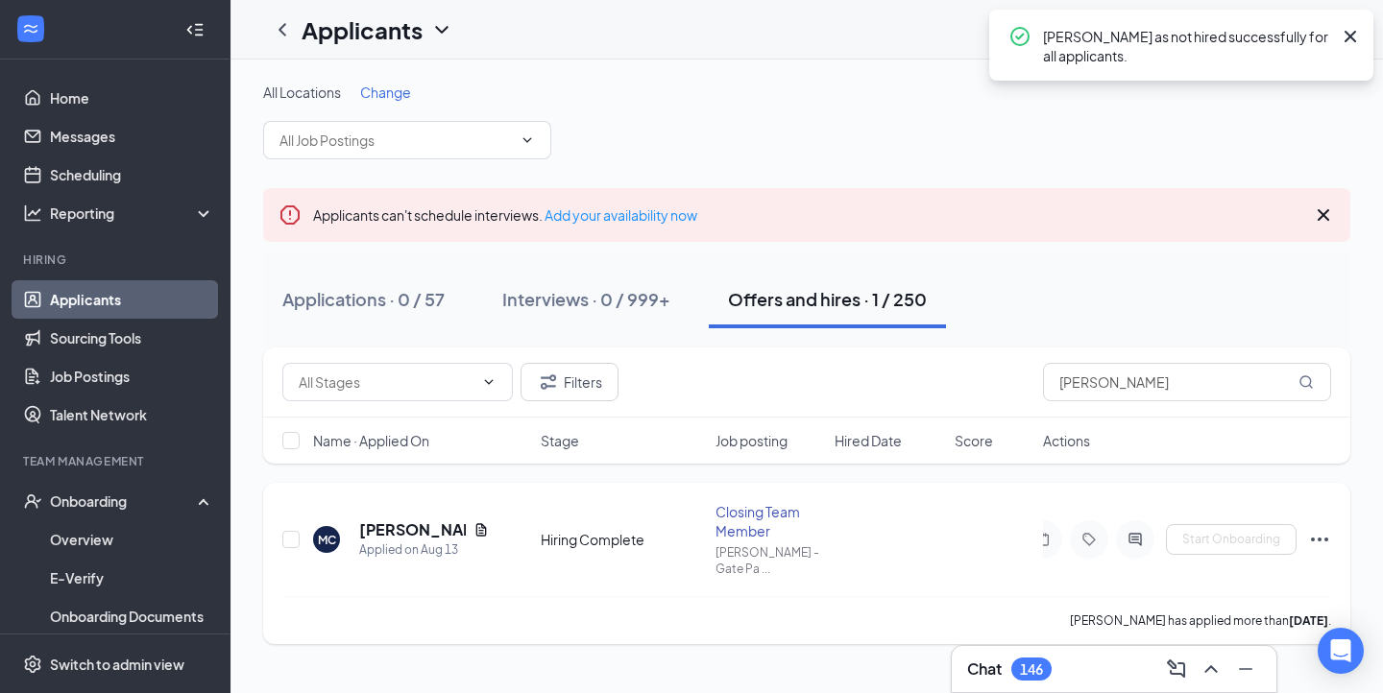
click at [1319, 528] on icon "Ellipses" at bounding box center [1319, 539] width 23 height 23
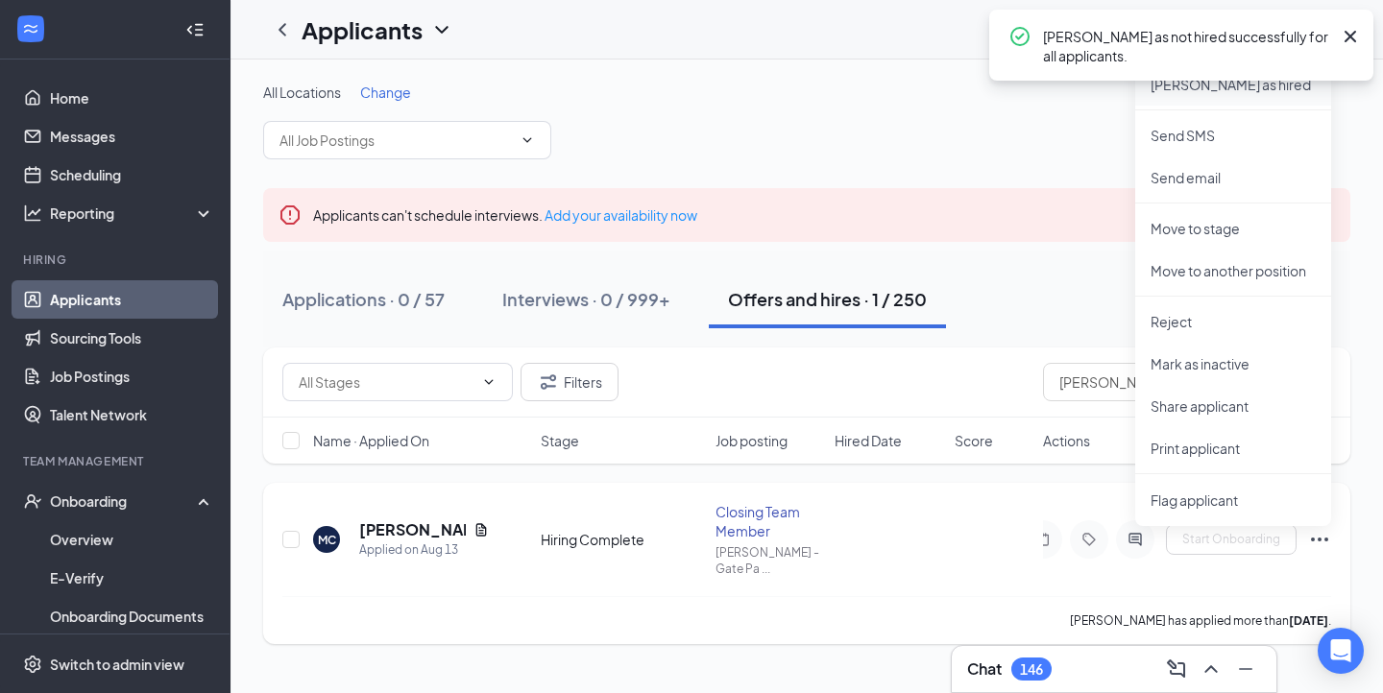
click at [1256, 83] on p "Mark as hired" at bounding box center [1233, 84] width 165 height 19
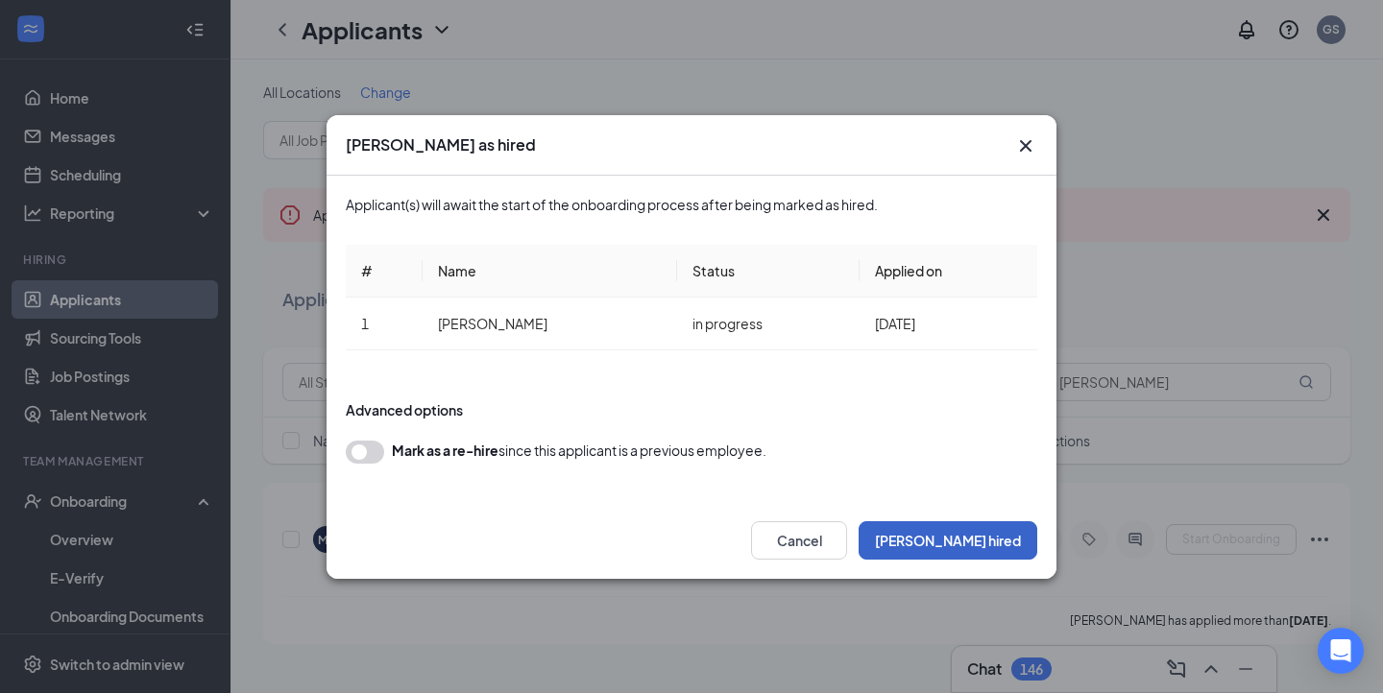
click at [982, 539] on button "Mark hired" at bounding box center [948, 541] width 179 height 38
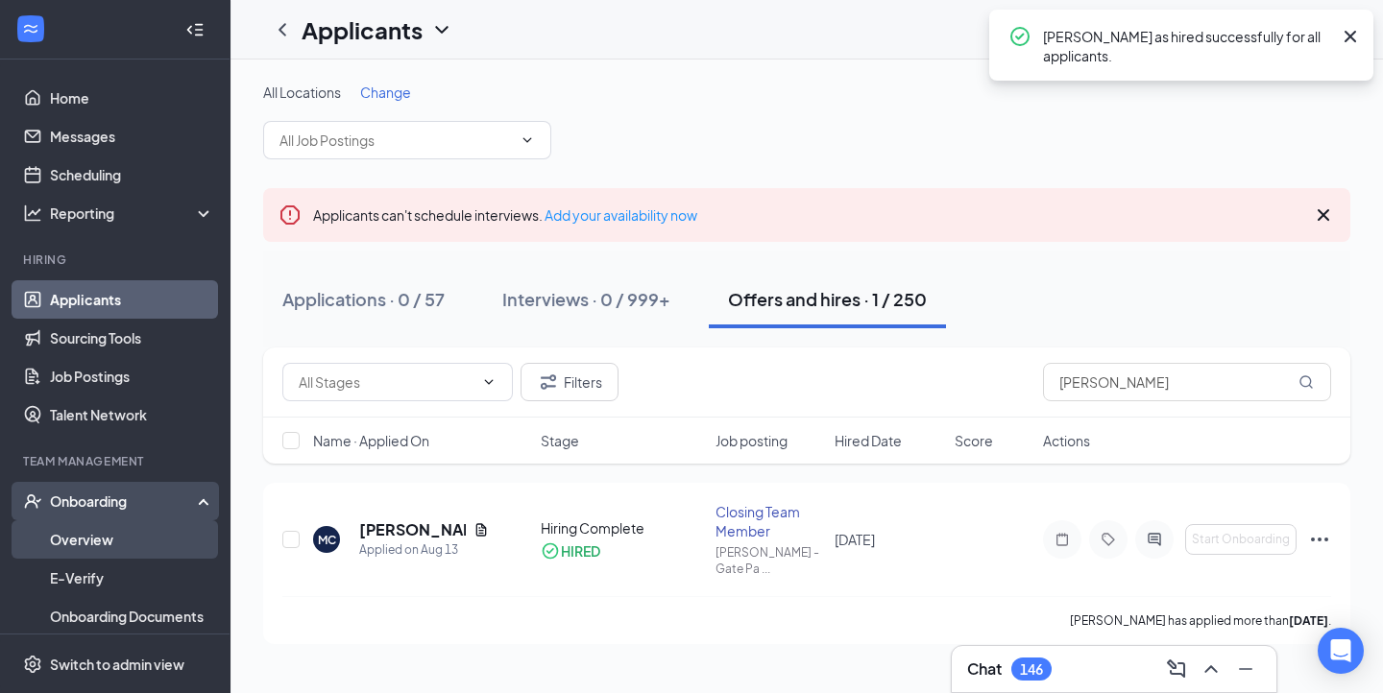
click at [118, 537] on link "Overview" at bounding box center [132, 540] width 164 height 38
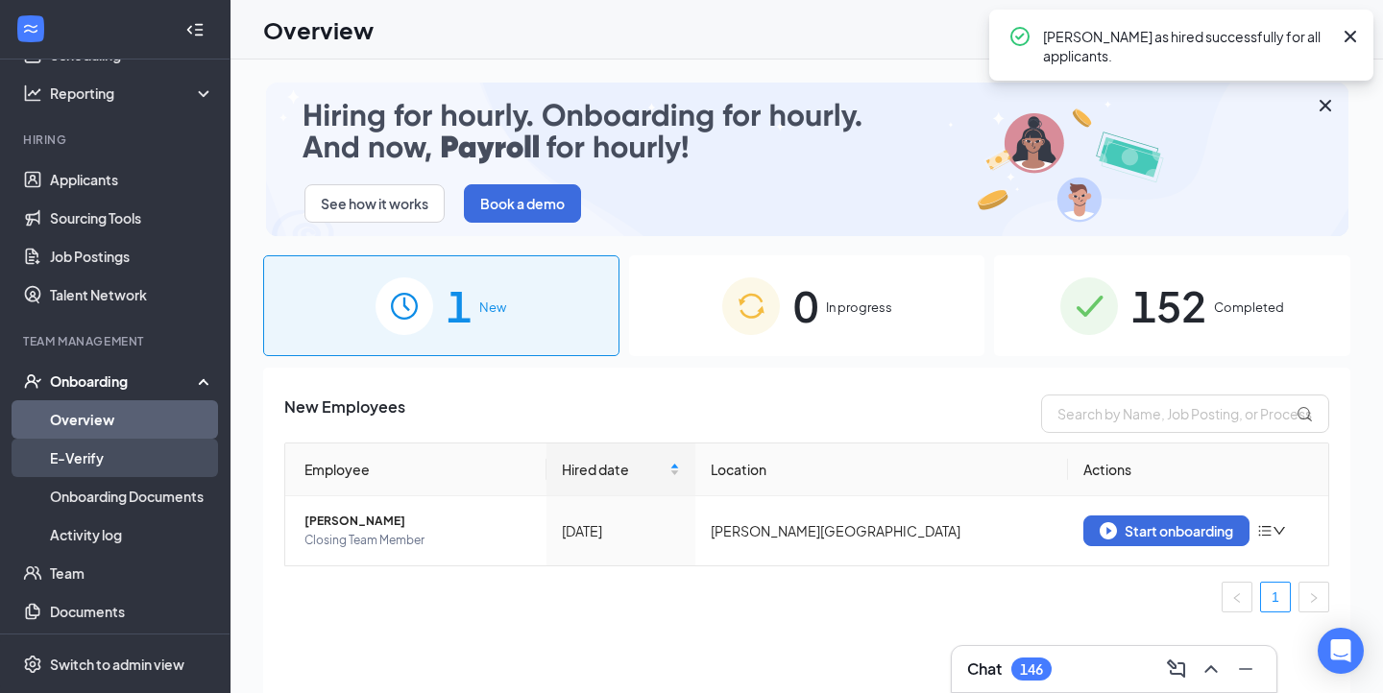
scroll to position [164, 0]
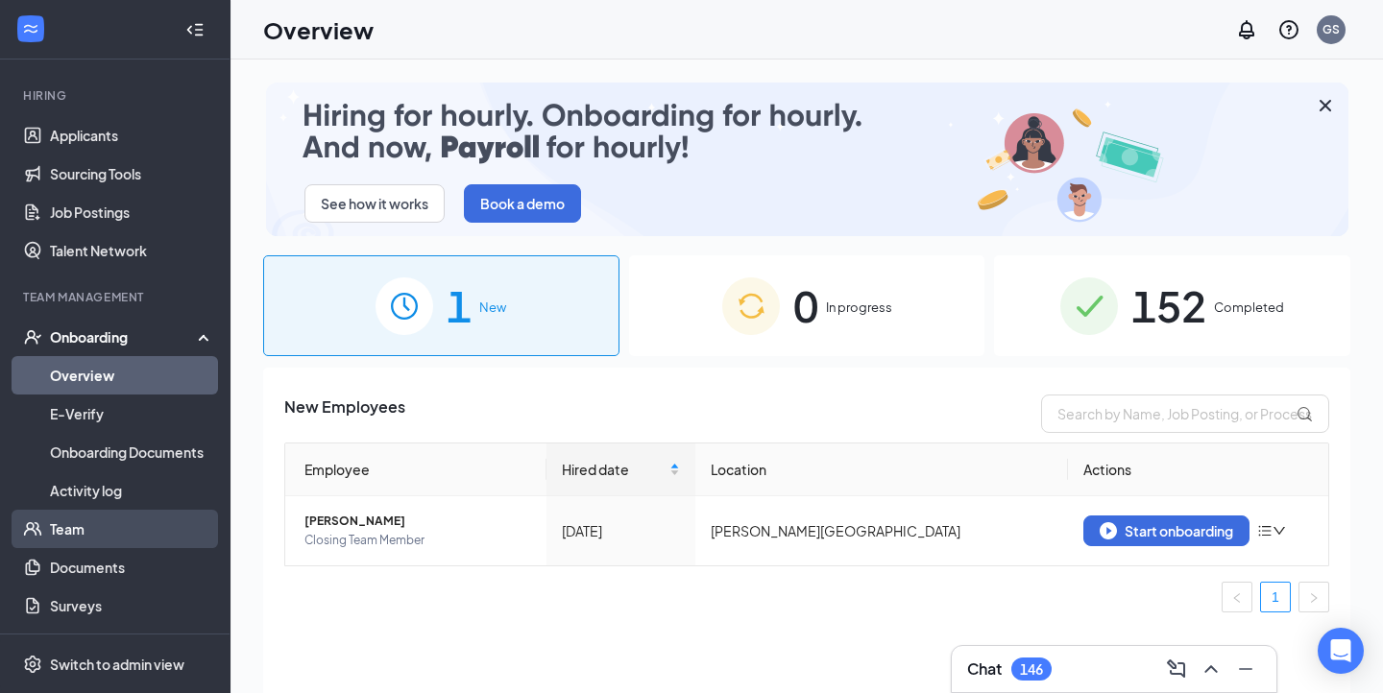
click at [132, 521] on link "Team" at bounding box center [132, 529] width 164 height 38
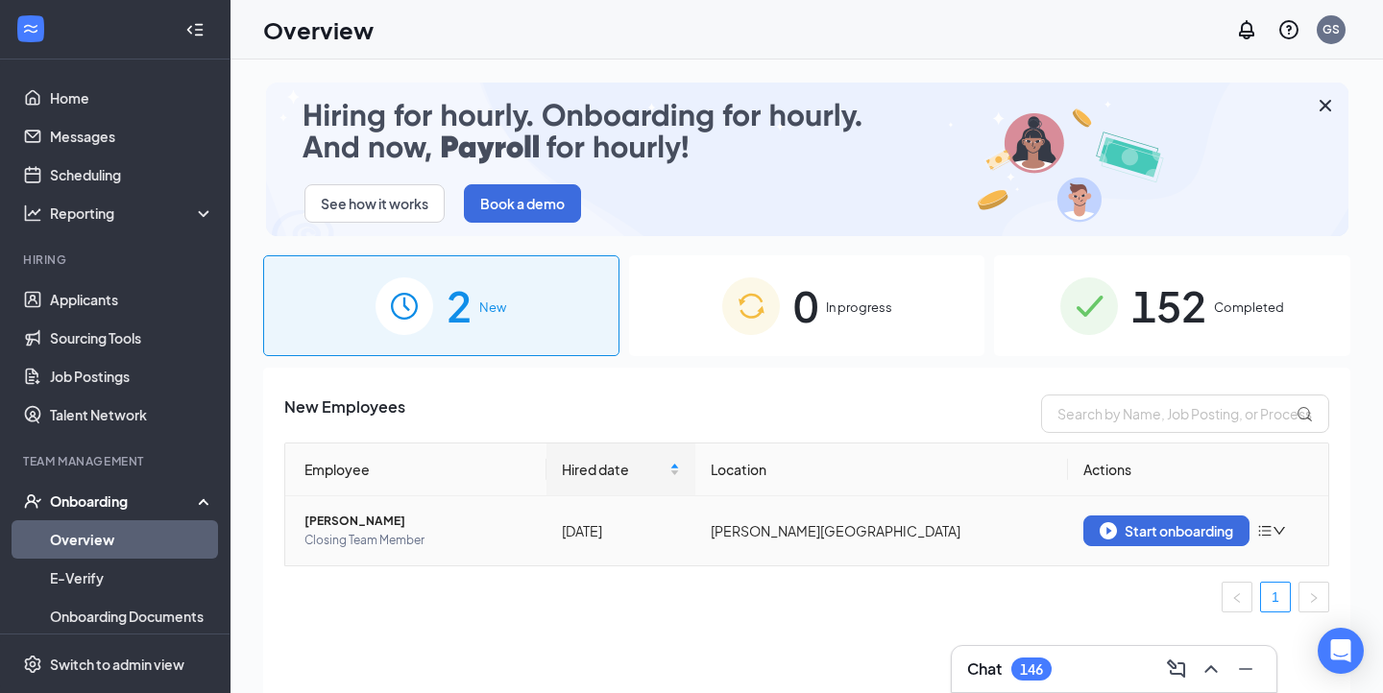
scroll to position [86, 0]
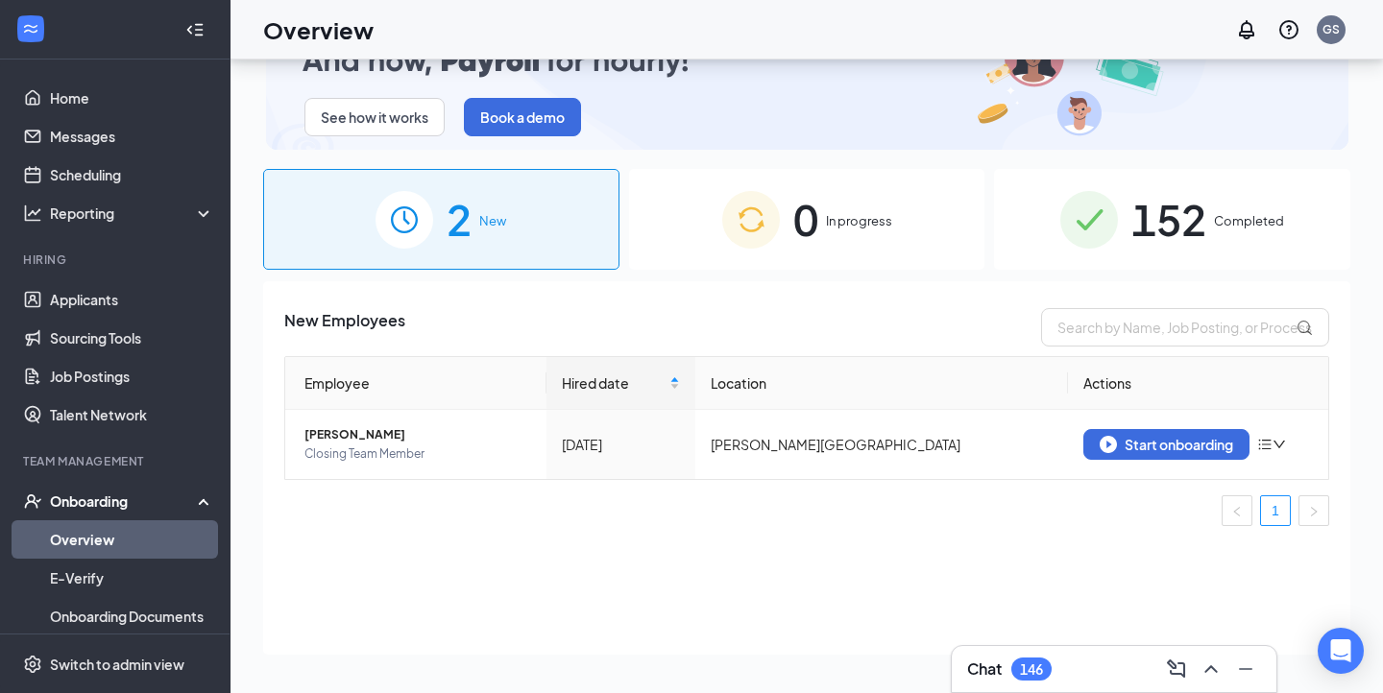
click at [864, 229] on span "In progress" at bounding box center [859, 220] width 66 height 19
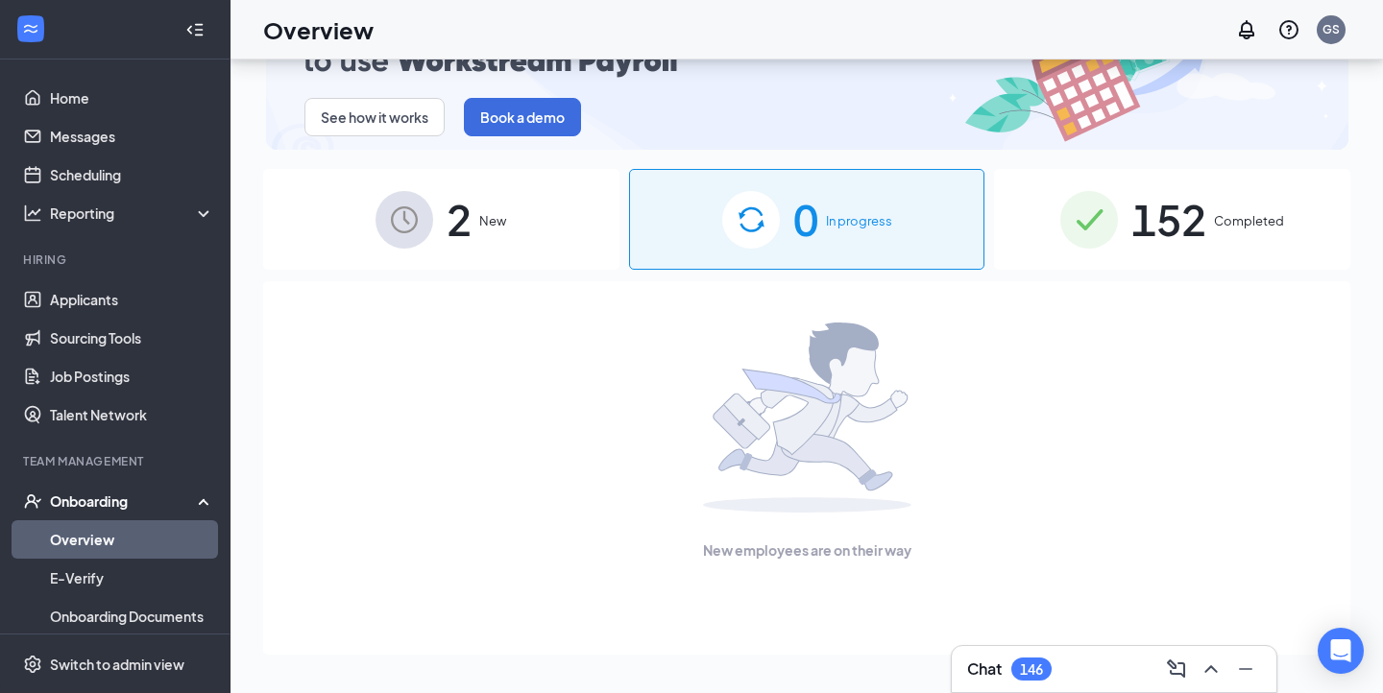
click at [549, 234] on div "2 New" at bounding box center [441, 219] width 356 height 101
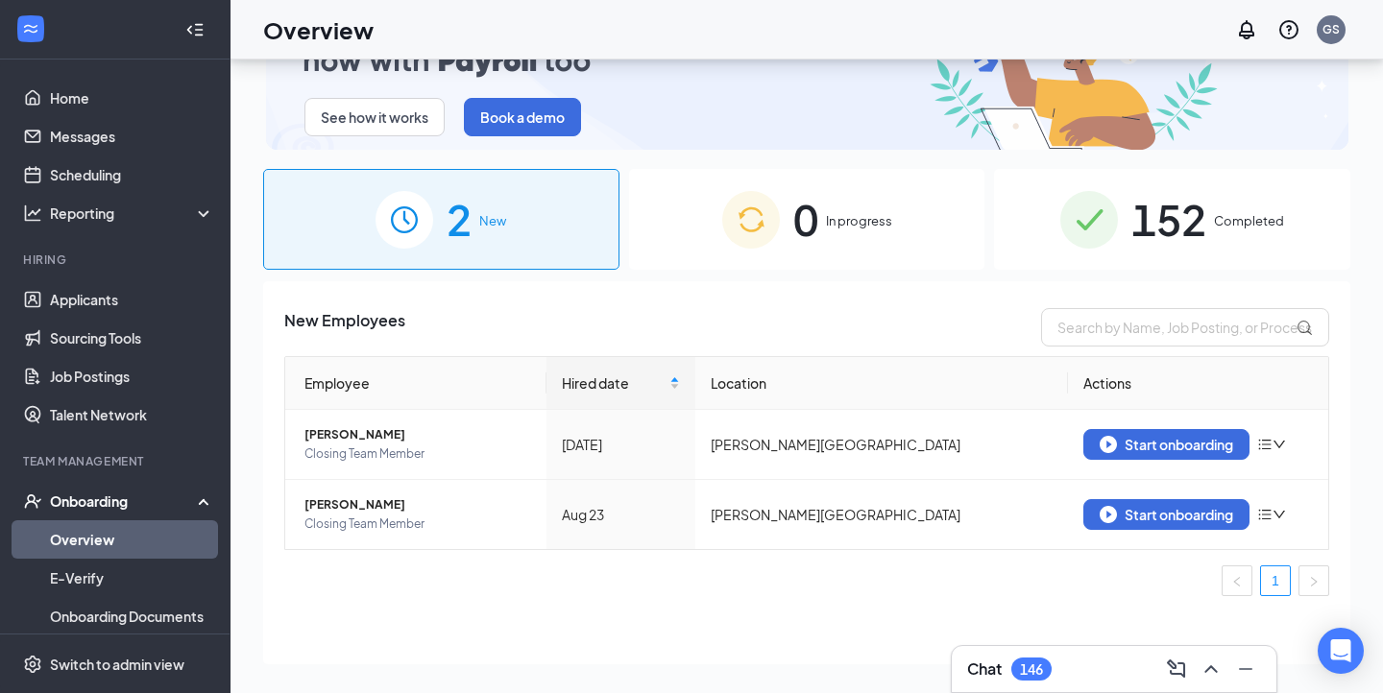
click at [809, 637] on div "New Employees Employee Hired date Location Actions Marlene Sinclair Closing Tea…" at bounding box center [806, 472] width 1087 height 383
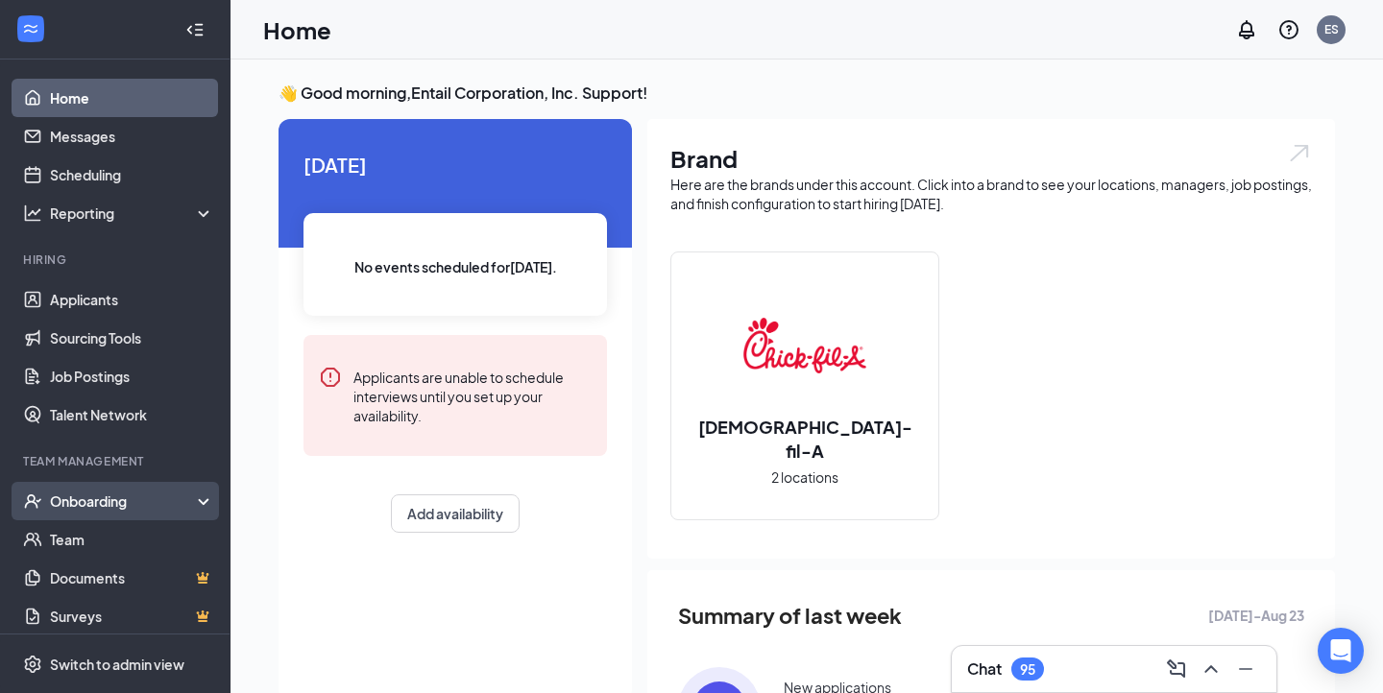
click at [132, 495] on div "Onboarding" at bounding box center [124, 501] width 148 height 19
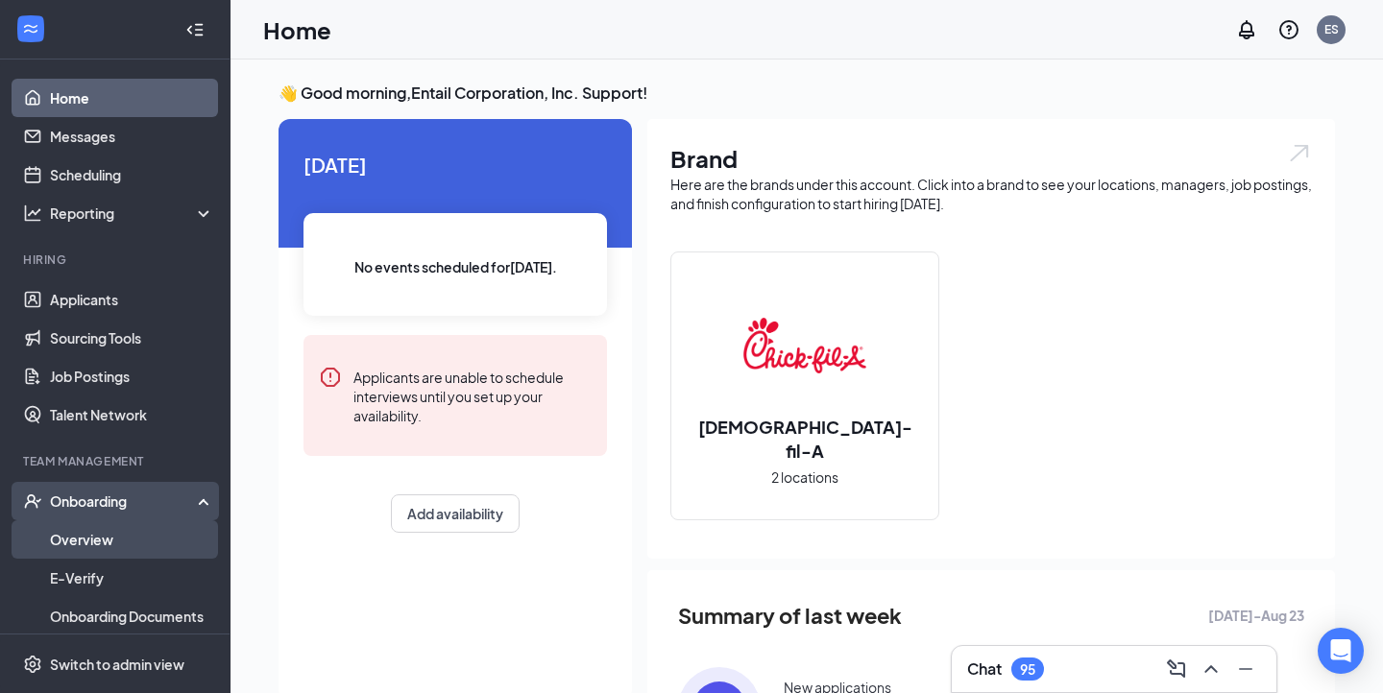
click at [133, 544] on link "Overview" at bounding box center [132, 540] width 164 height 38
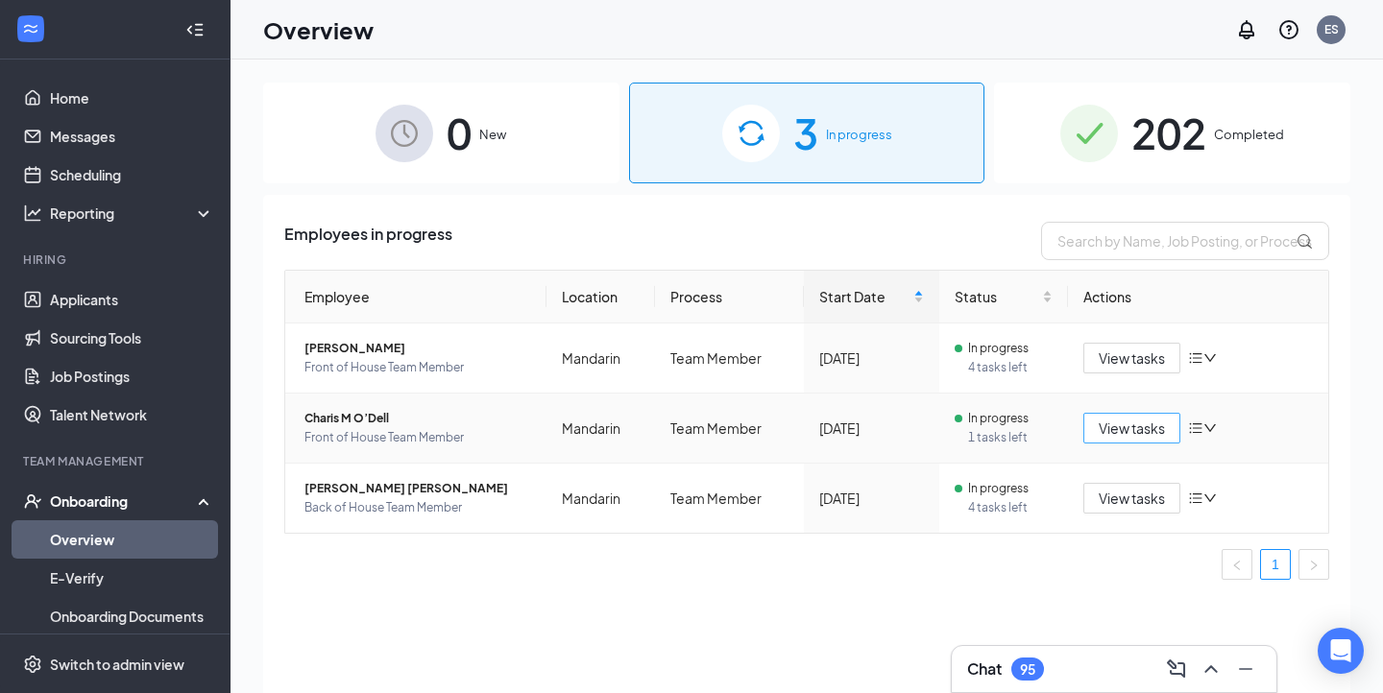
click at [1157, 425] on span "View tasks" at bounding box center [1132, 428] width 66 height 21
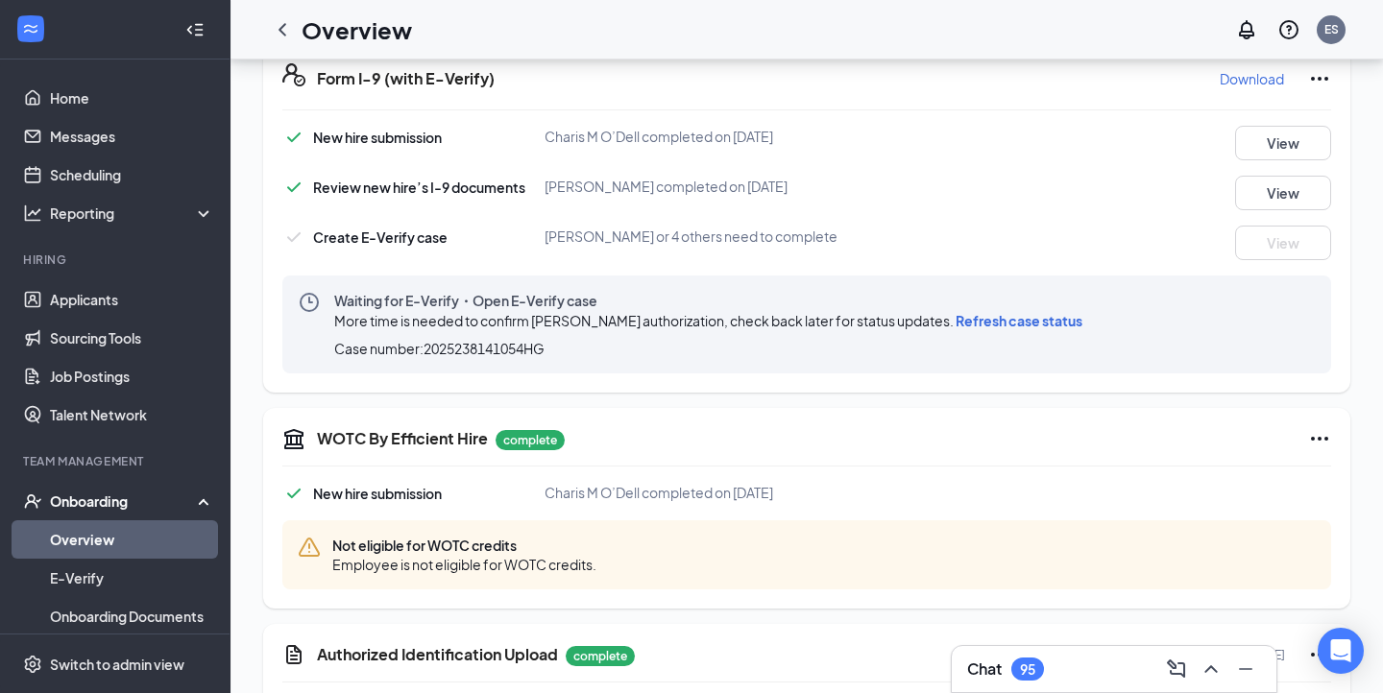
scroll to position [395, 0]
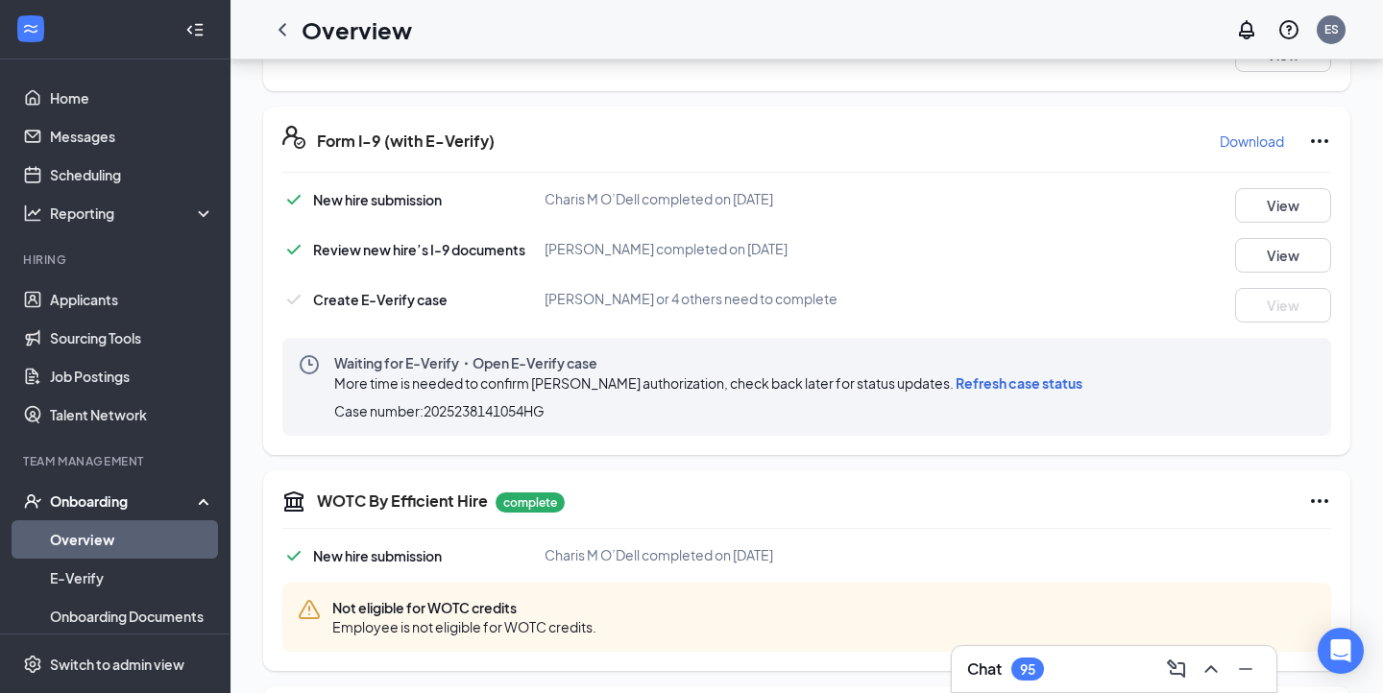
click at [997, 375] on span "Refresh case status" at bounding box center [1019, 383] width 127 height 17
click at [978, 378] on span "Refresh case status" at bounding box center [1019, 383] width 127 height 17
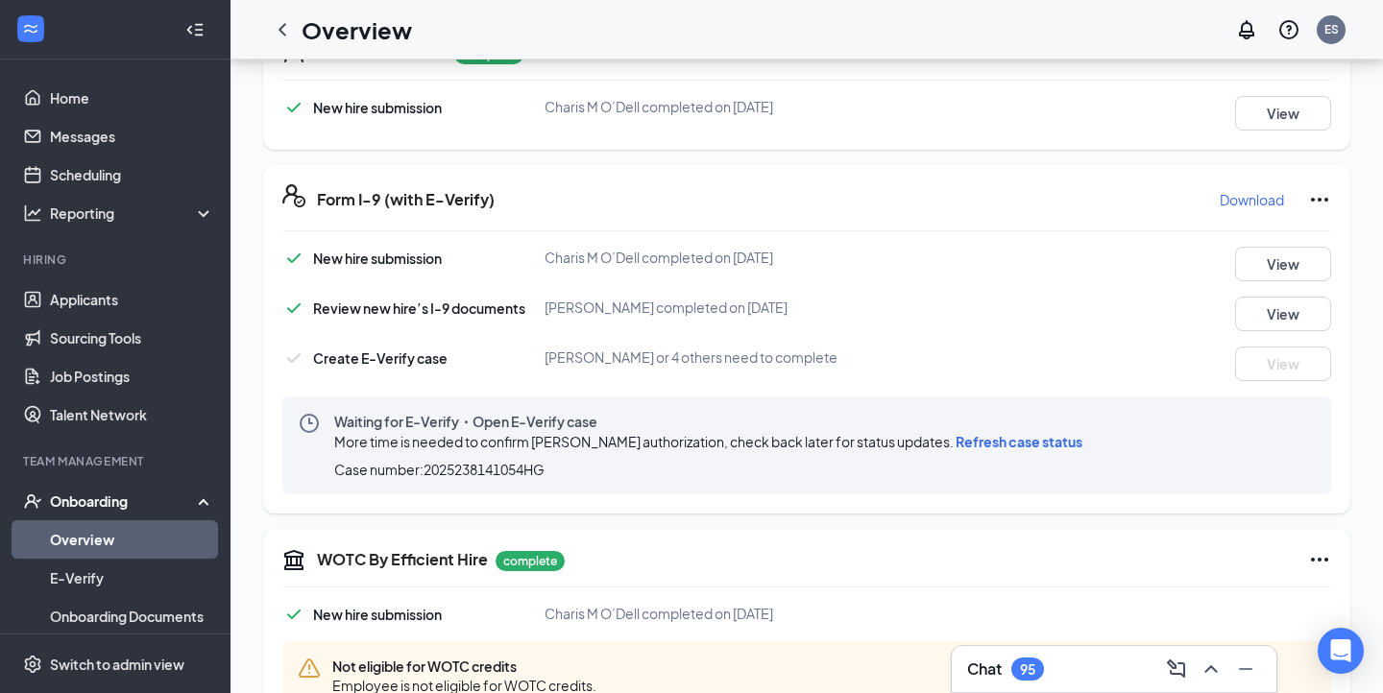
scroll to position [311, 0]
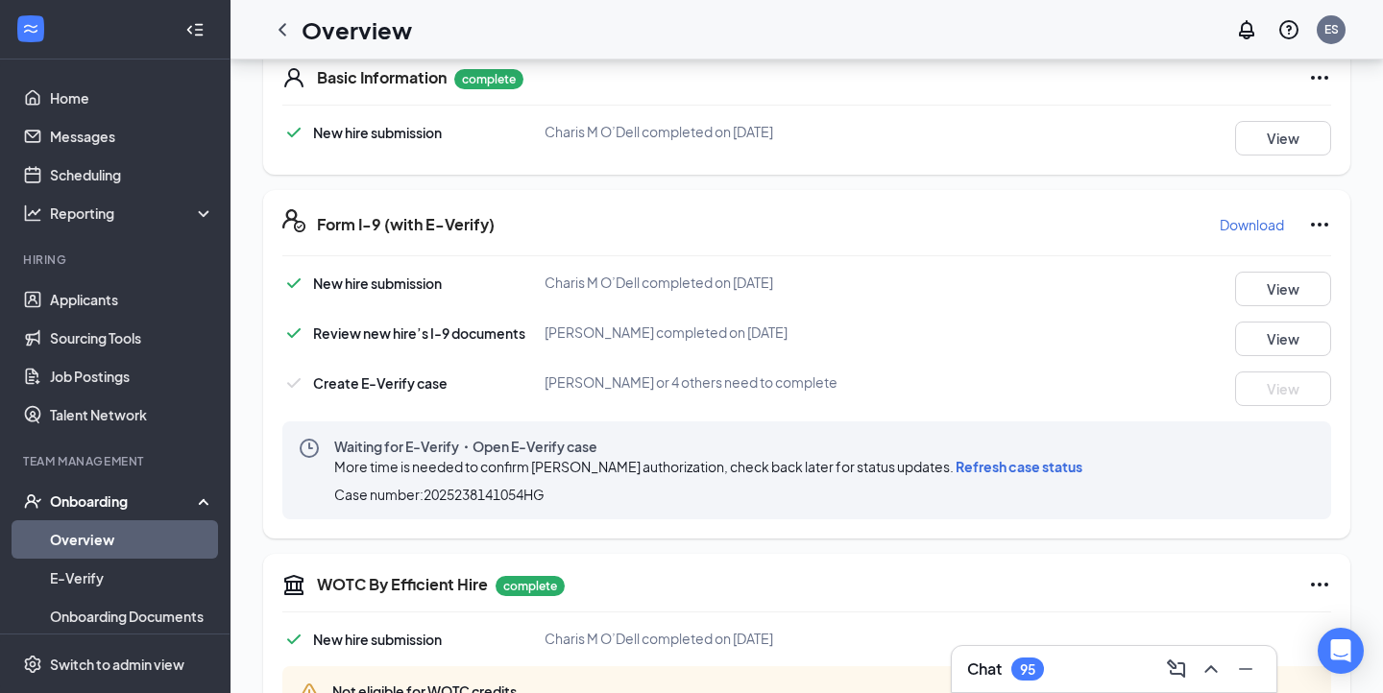
click at [483, 495] on span "Case number: 2025238141054HG" at bounding box center [439, 494] width 210 height 19
copy span "2025238141054HG"
click at [624, 281] on span "Charis M O’Dell completed on [DATE]" at bounding box center [659, 282] width 229 height 17
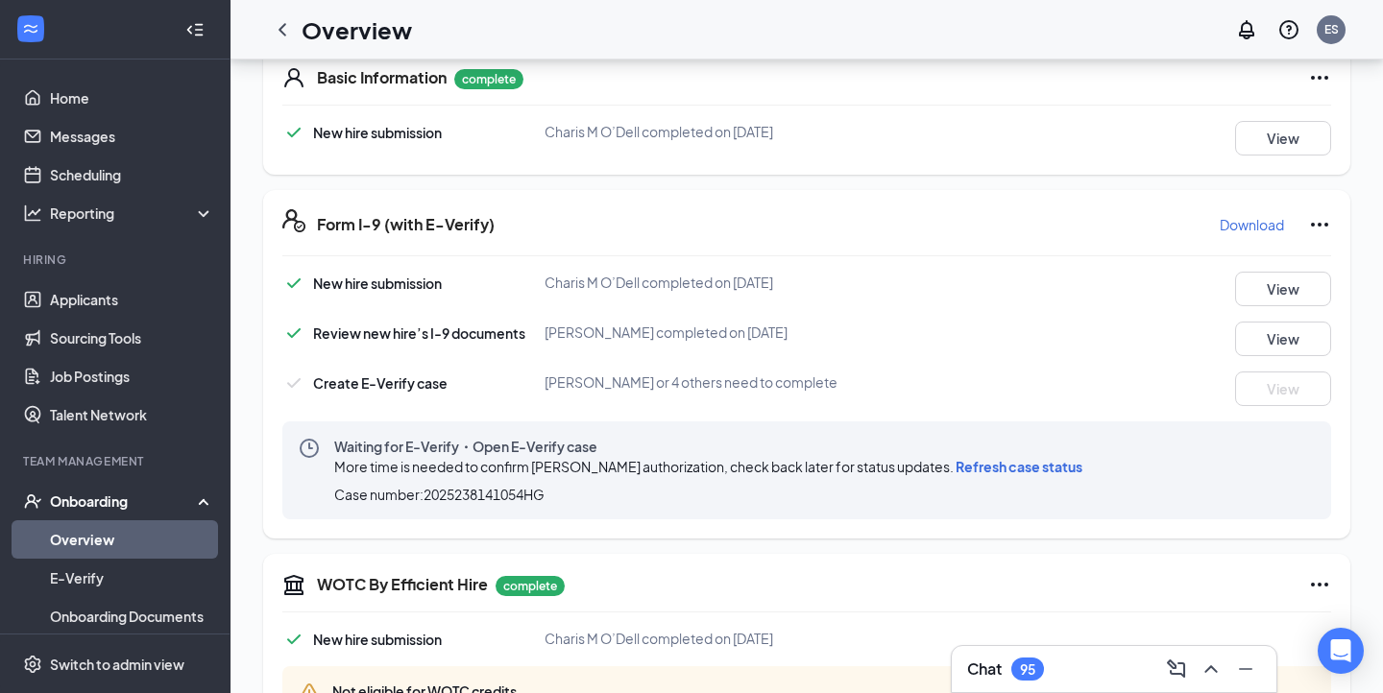
click at [555, 281] on span "Charis M O’Dell completed on [DATE]" at bounding box center [659, 282] width 229 height 17
copy span "Charis"
click at [152, 592] on link "E-Verify" at bounding box center [132, 578] width 164 height 38
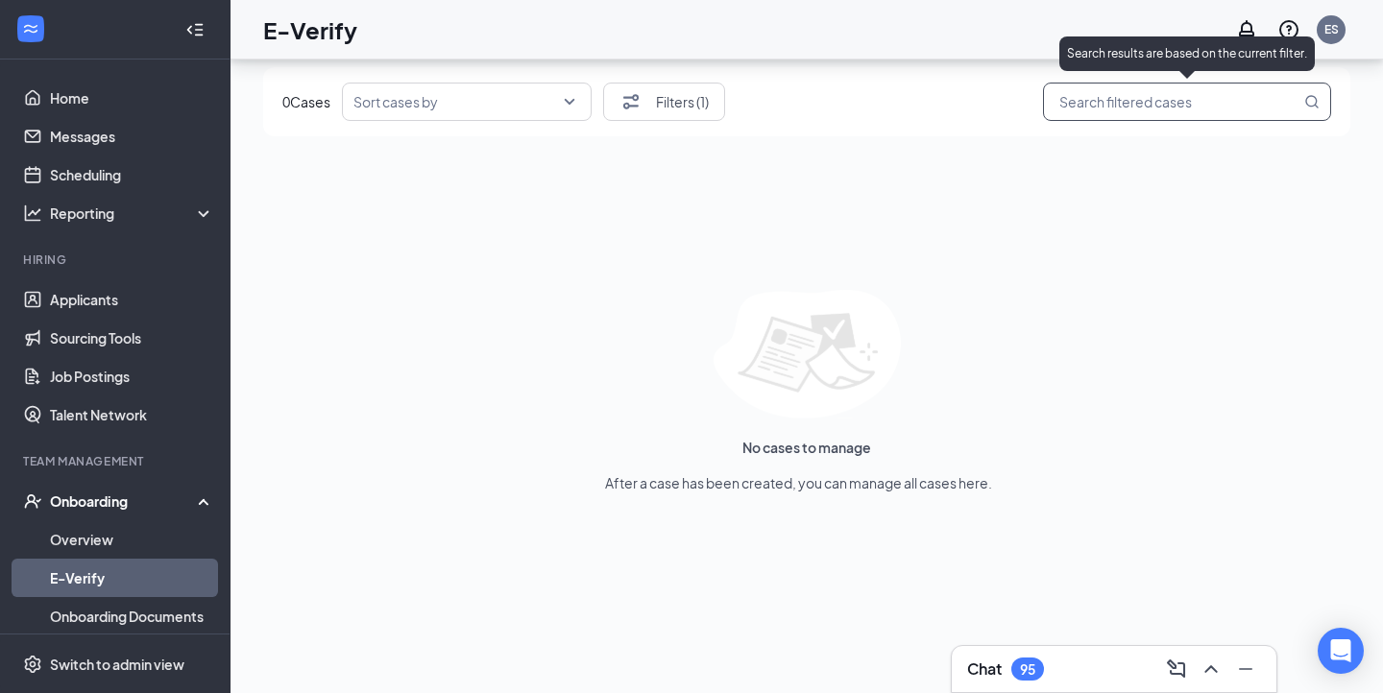
click at [1153, 113] on input "search" at bounding box center [1178, 102] width 246 height 24
paste input "Charis"
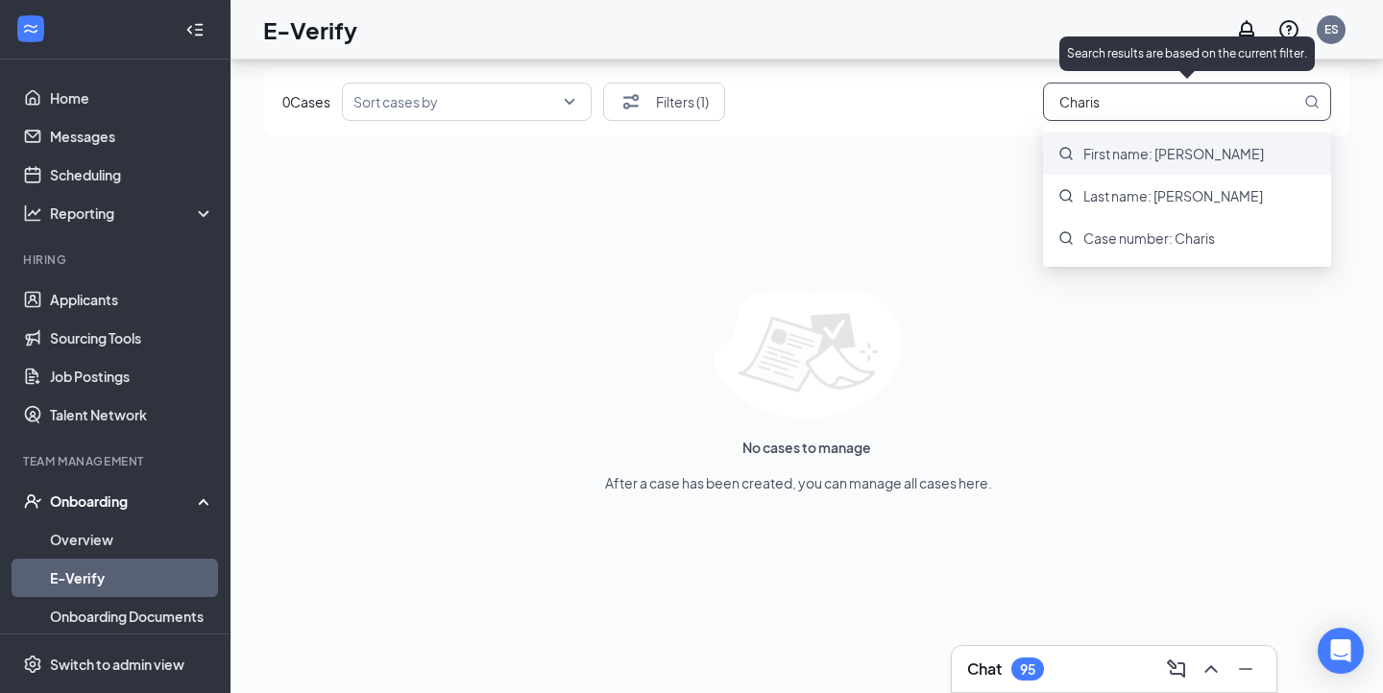
click at [1117, 150] on span "First name: [PERSON_NAME]" at bounding box center [1173, 153] width 181 height 19
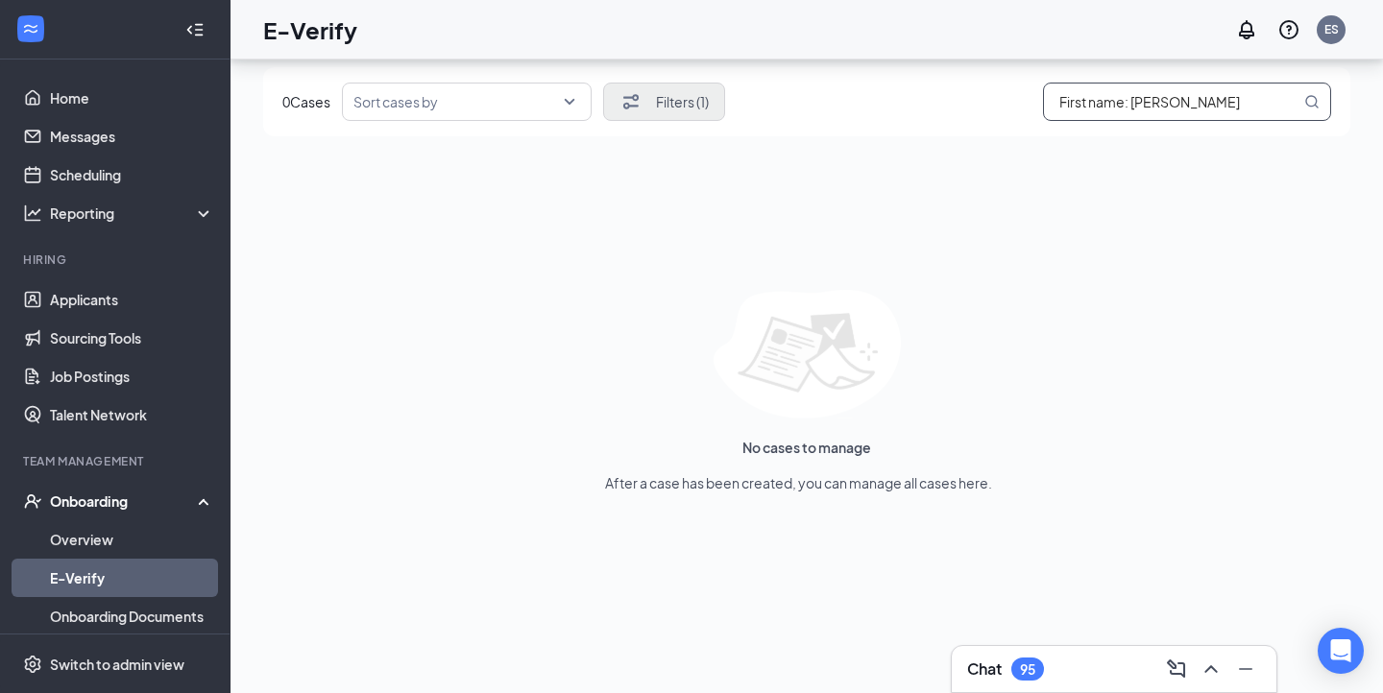
type input "First name: [PERSON_NAME]"
click at [656, 113] on button "Filters (1)" at bounding box center [664, 102] width 122 height 38
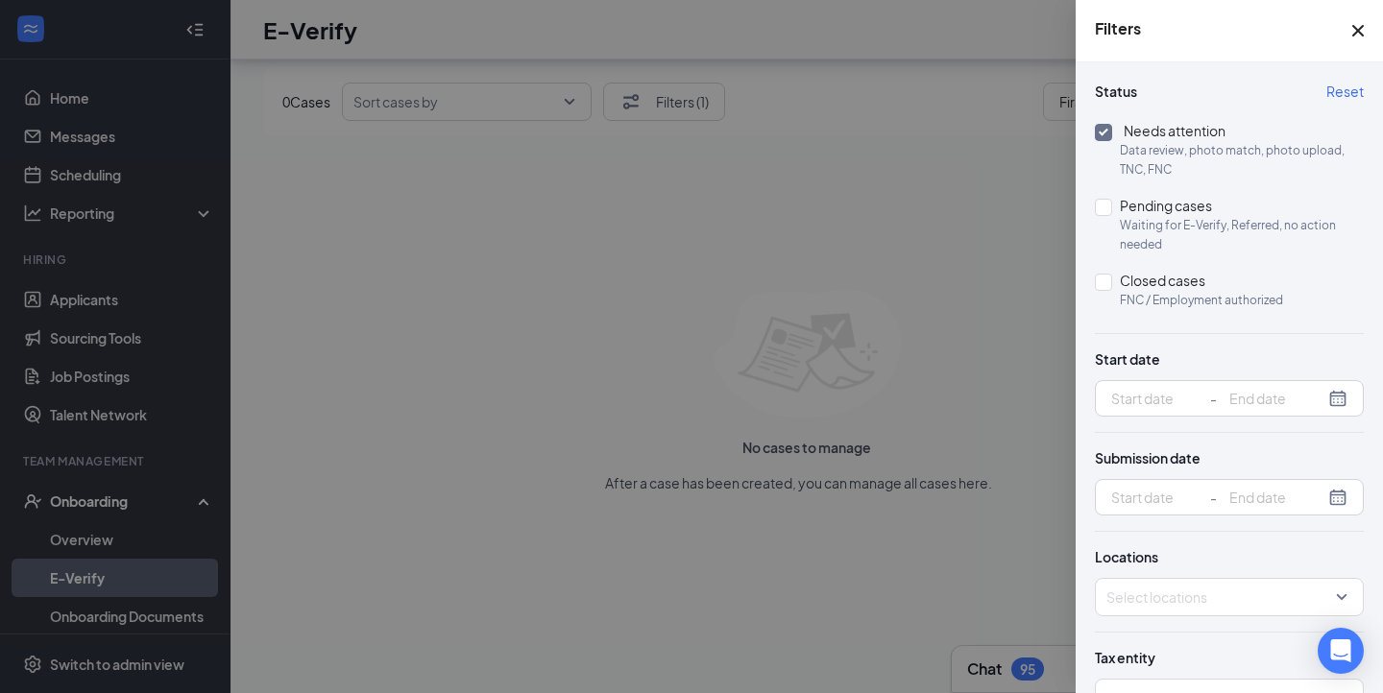
click at [1098, 129] on input "Needs attention Data review, photo match, photo upload, TNC, FNC" at bounding box center [1103, 132] width 17 height 17
checkbox input "false"
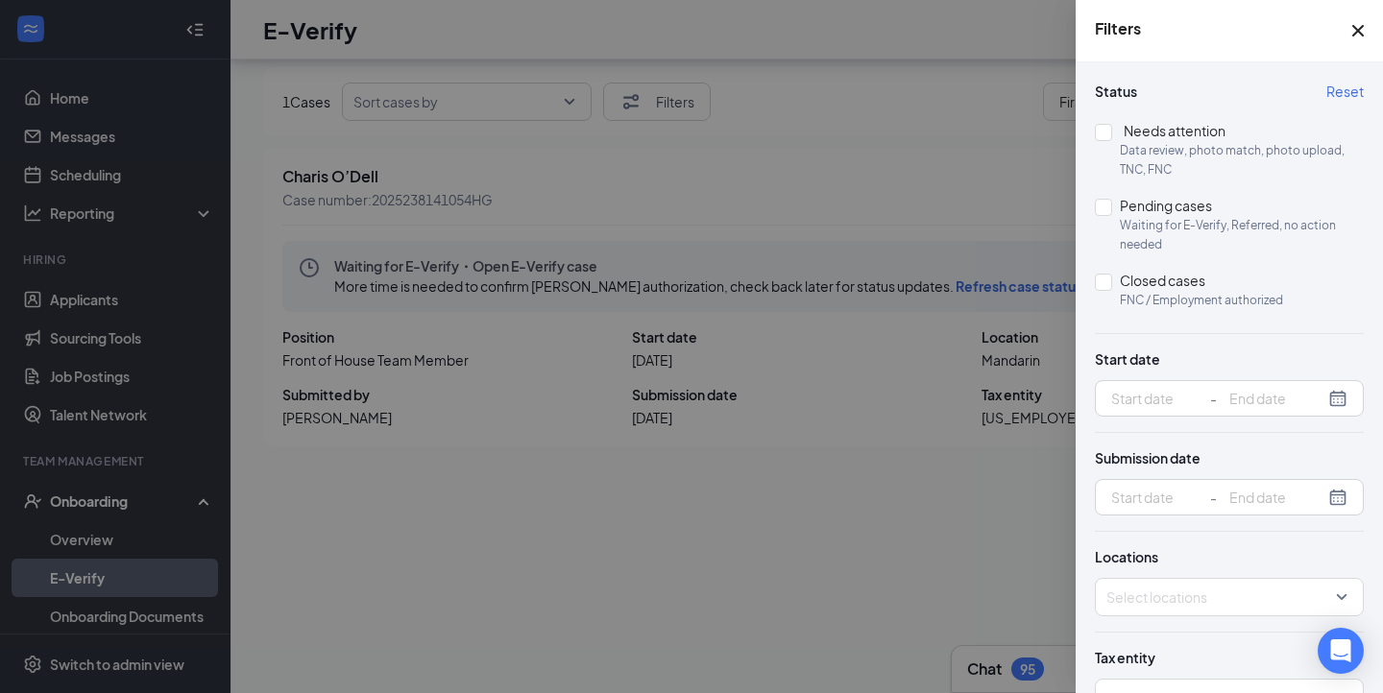
click at [845, 498] on div at bounding box center [691, 346] width 1383 height 693
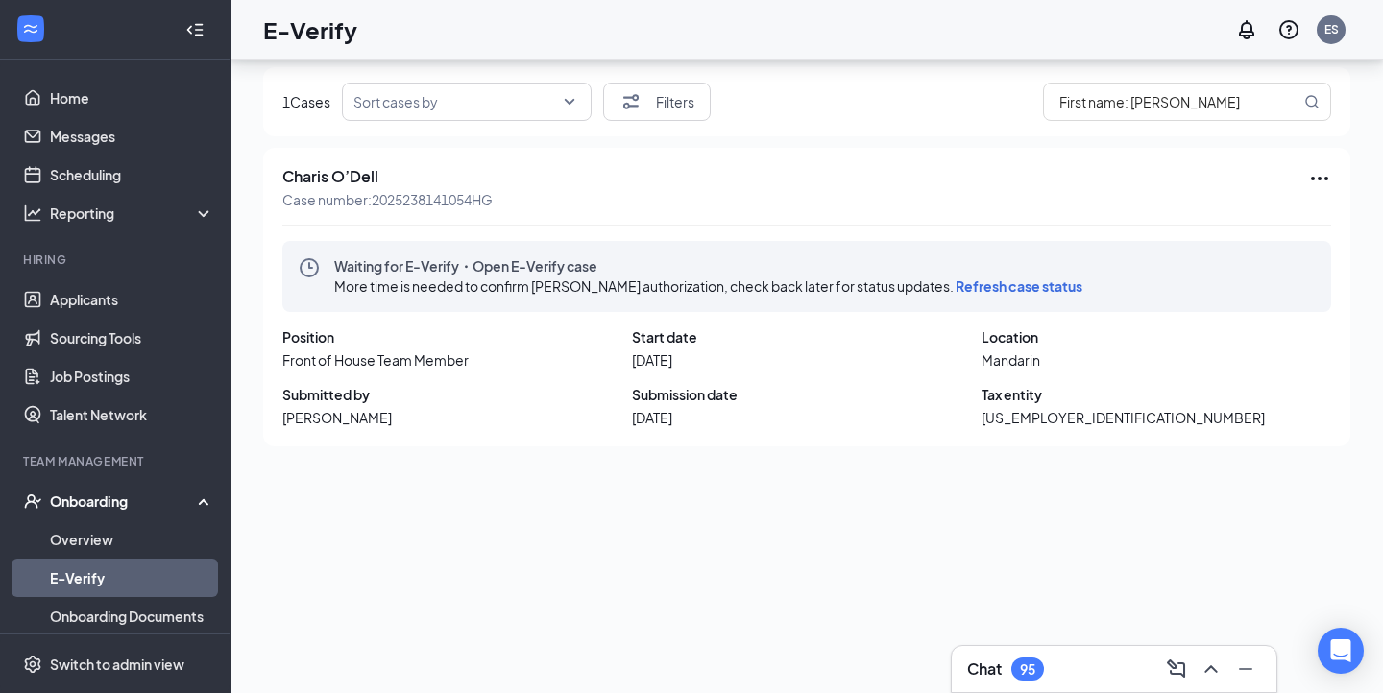
drag, startPoint x: 331, startPoint y: 265, endPoint x: 938, endPoint y: 291, distance: 607.5
click at [938, 291] on div "Waiting for E-Verify・Open E-Verify case More time is needed to confirm [PERSON_…" at bounding box center [806, 276] width 1049 height 71
copy div "Waiting for E-Verify・Open E-Verify case More time is needed to confirm [PERSON_…"
